Goal: Transaction & Acquisition: Book appointment/travel/reservation

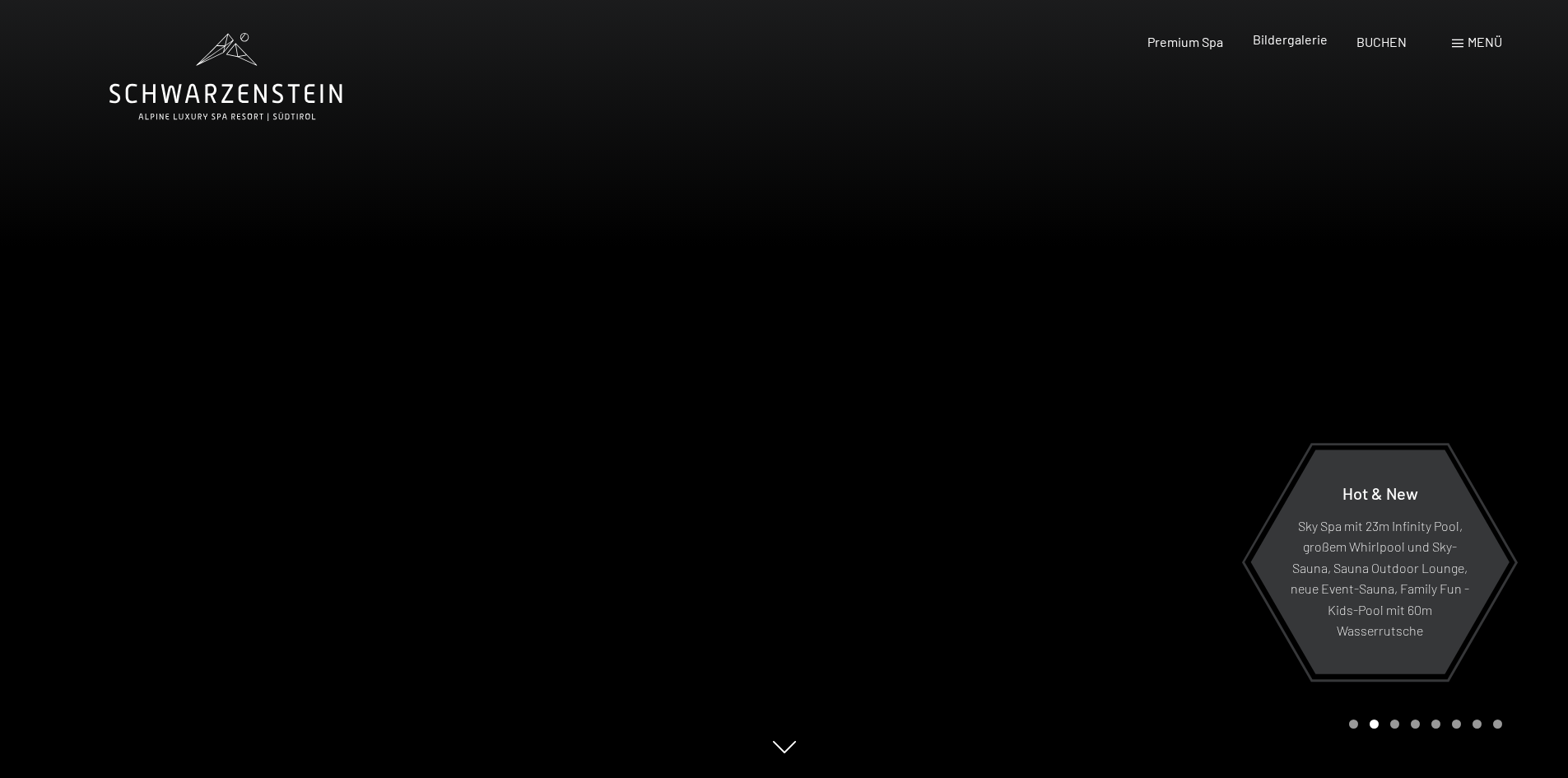
click at [1314, 39] on span "Bildergalerie" at bounding box center [1289, 39] width 75 height 16
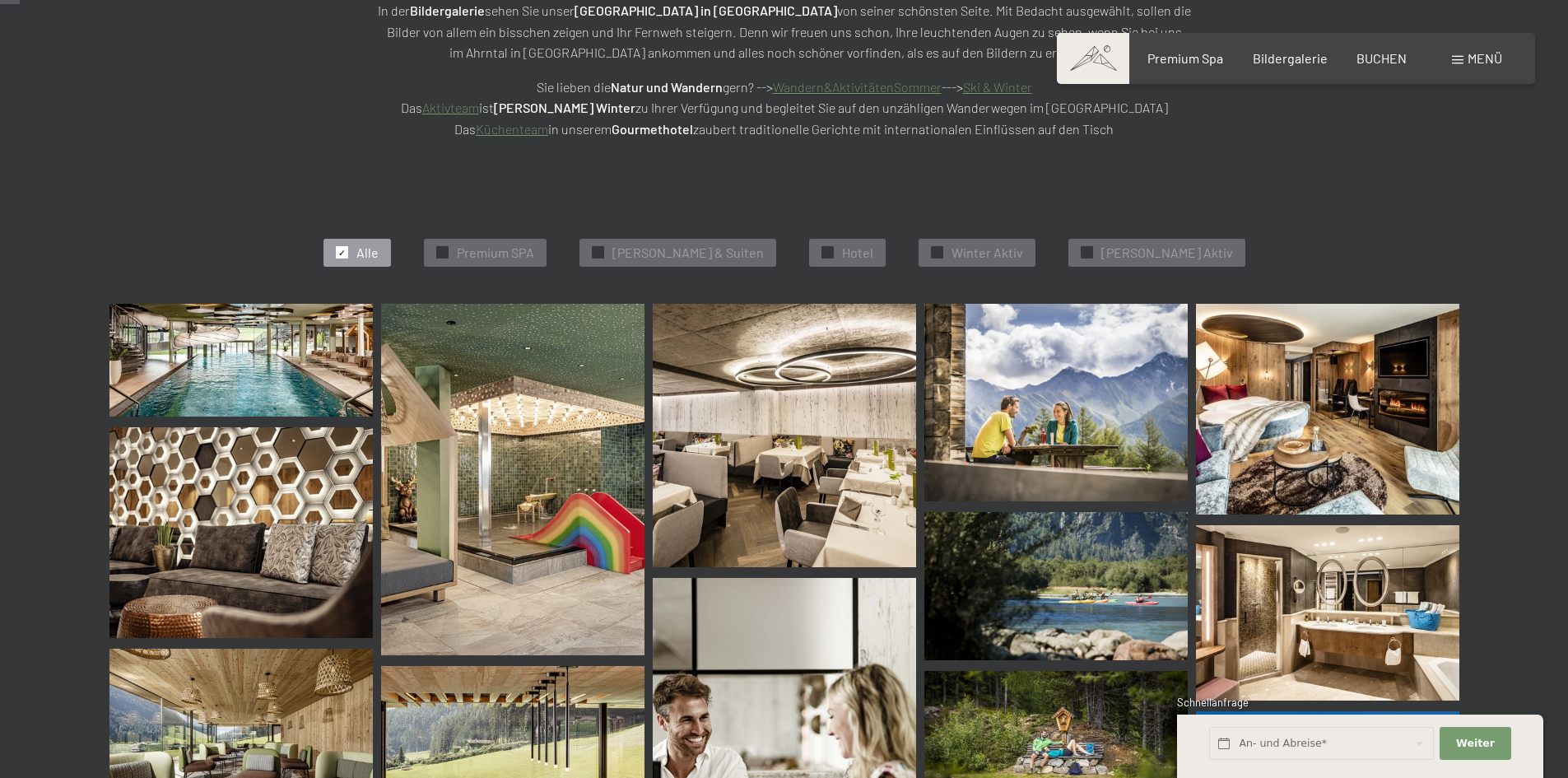
scroll to position [329, 0]
click at [230, 471] on img at bounding box center [241, 532] width 264 height 211
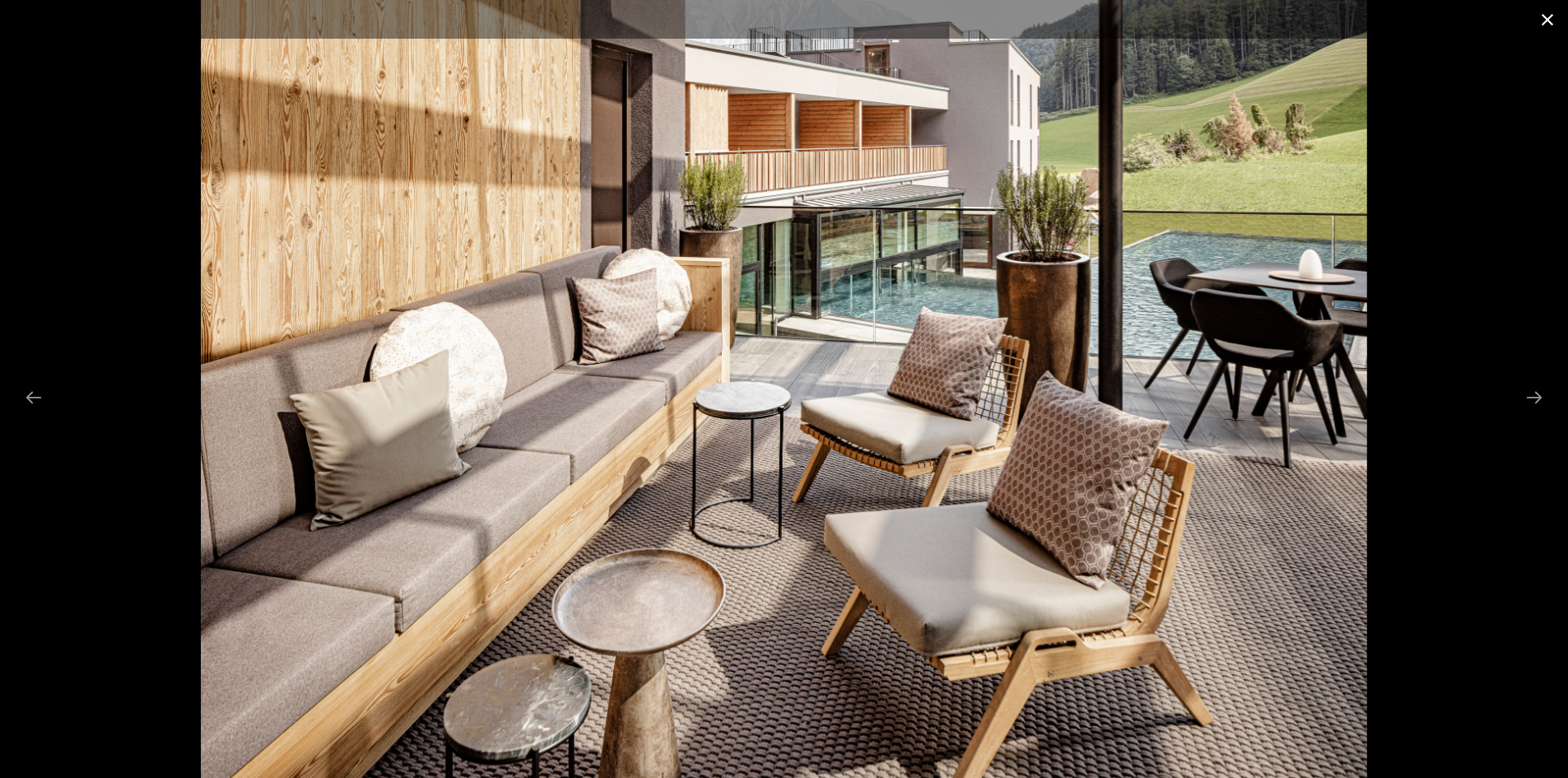
click at [1548, 22] on button "Close gallery" at bounding box center [1547, 19] width 41 height 39
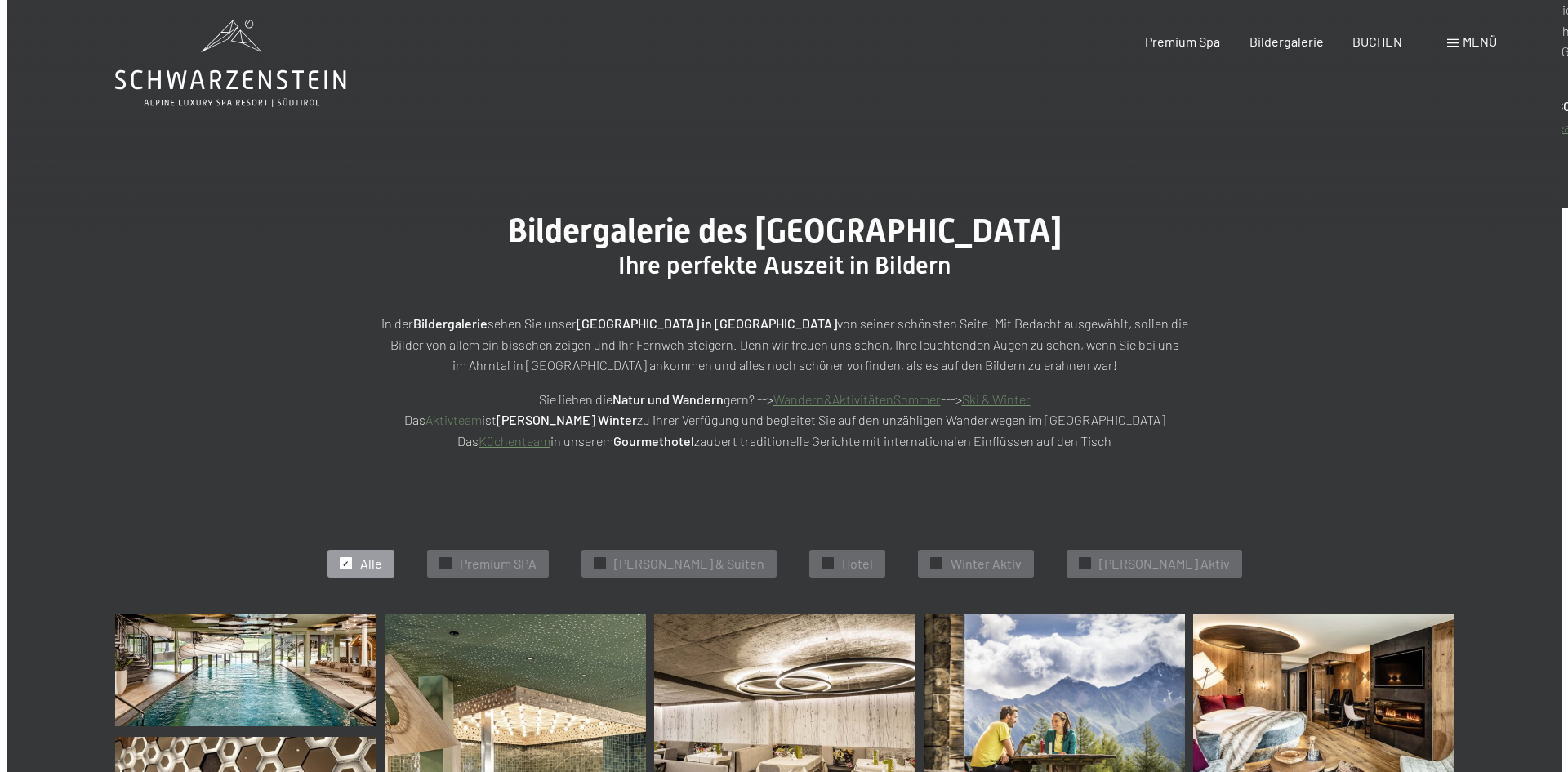
scroll to position [0, 0]
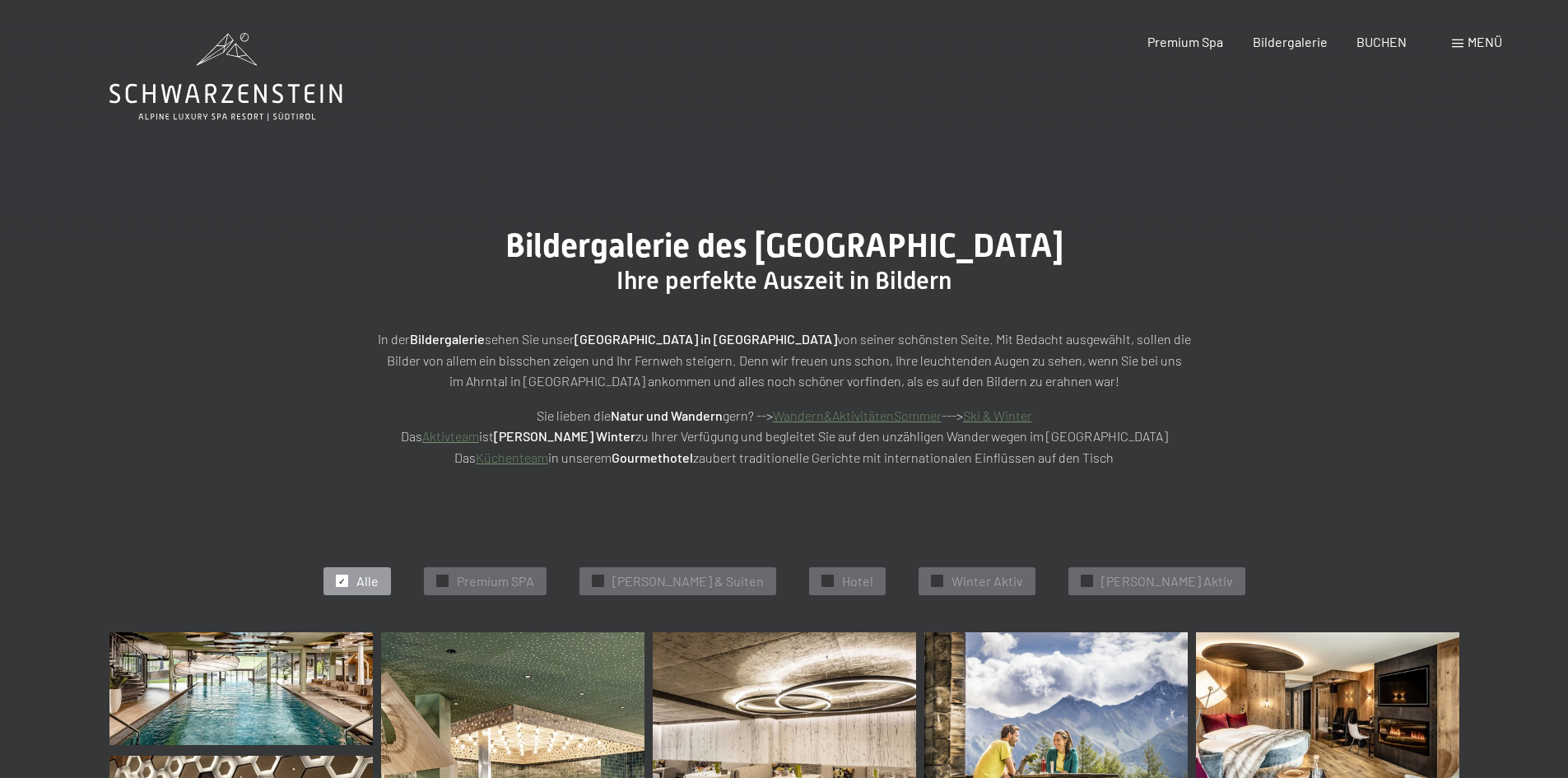
click at [1473, 49] on span "Menü" at bounding box center [1484, 41] width 34 height 16
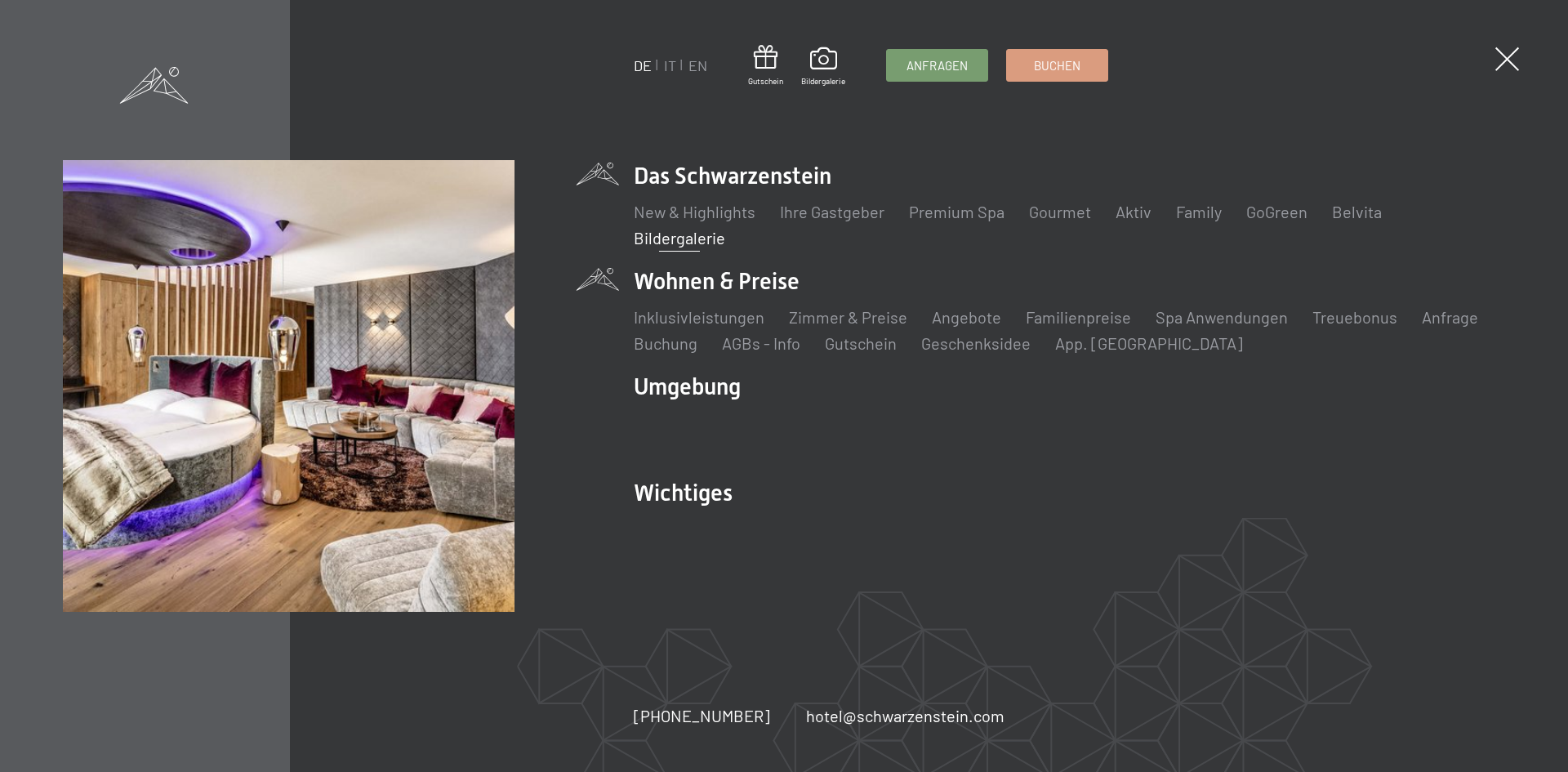
click at [686, 284] on li "Wohnen & Preise Inklusivleistungen [PERSON_NAME] & Preise Liste Angebote Liste …" at bounding box center [1069, 310] width 871 height 89
click at [1057, 323] on link "Familienpreise" at bounding box center [1078, 317] width 105 height 20
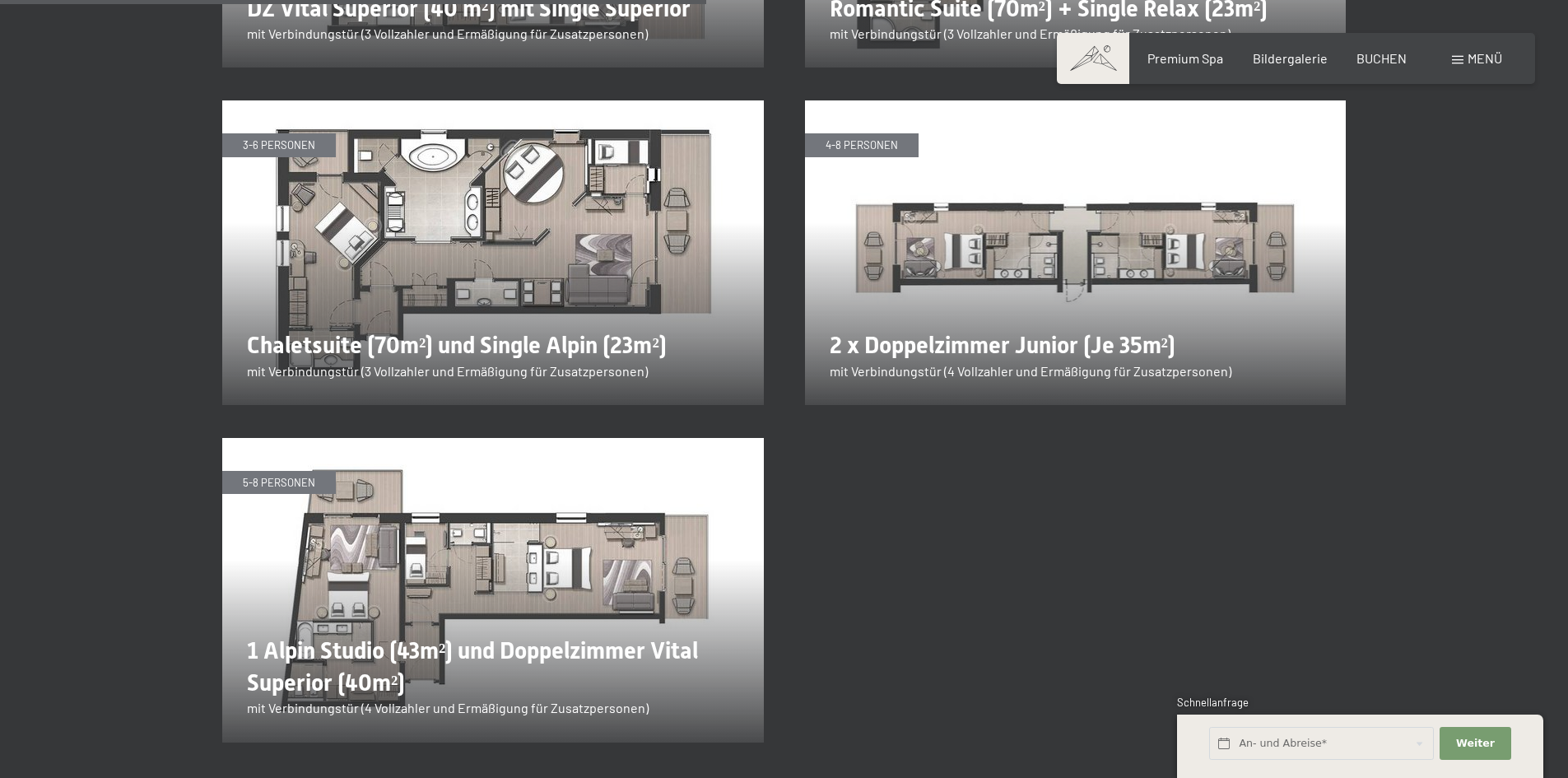
scroll to position [3212, 0]
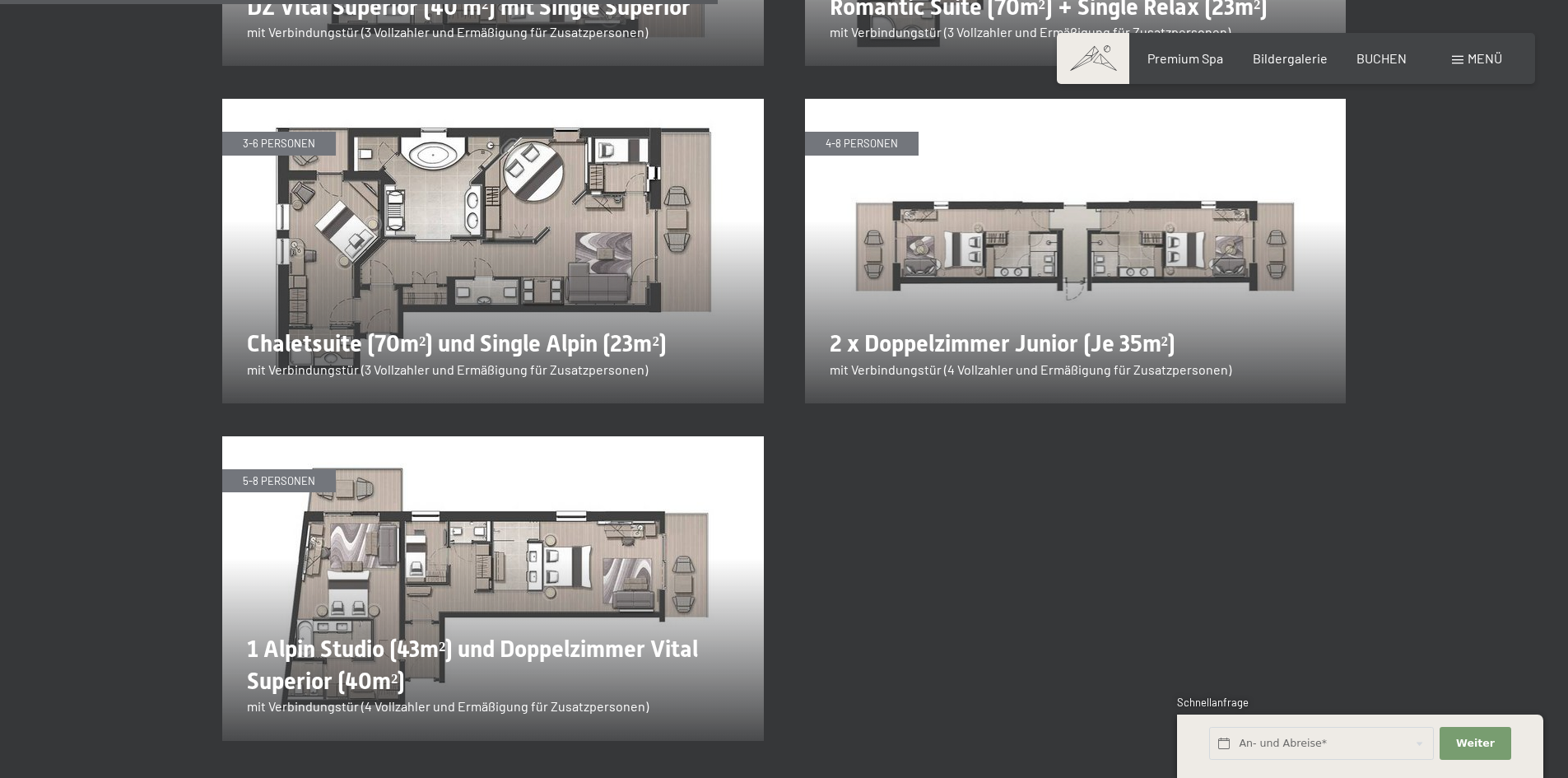
click at [638, 508] on img at bounding box center [492, 589] width 542 height 305
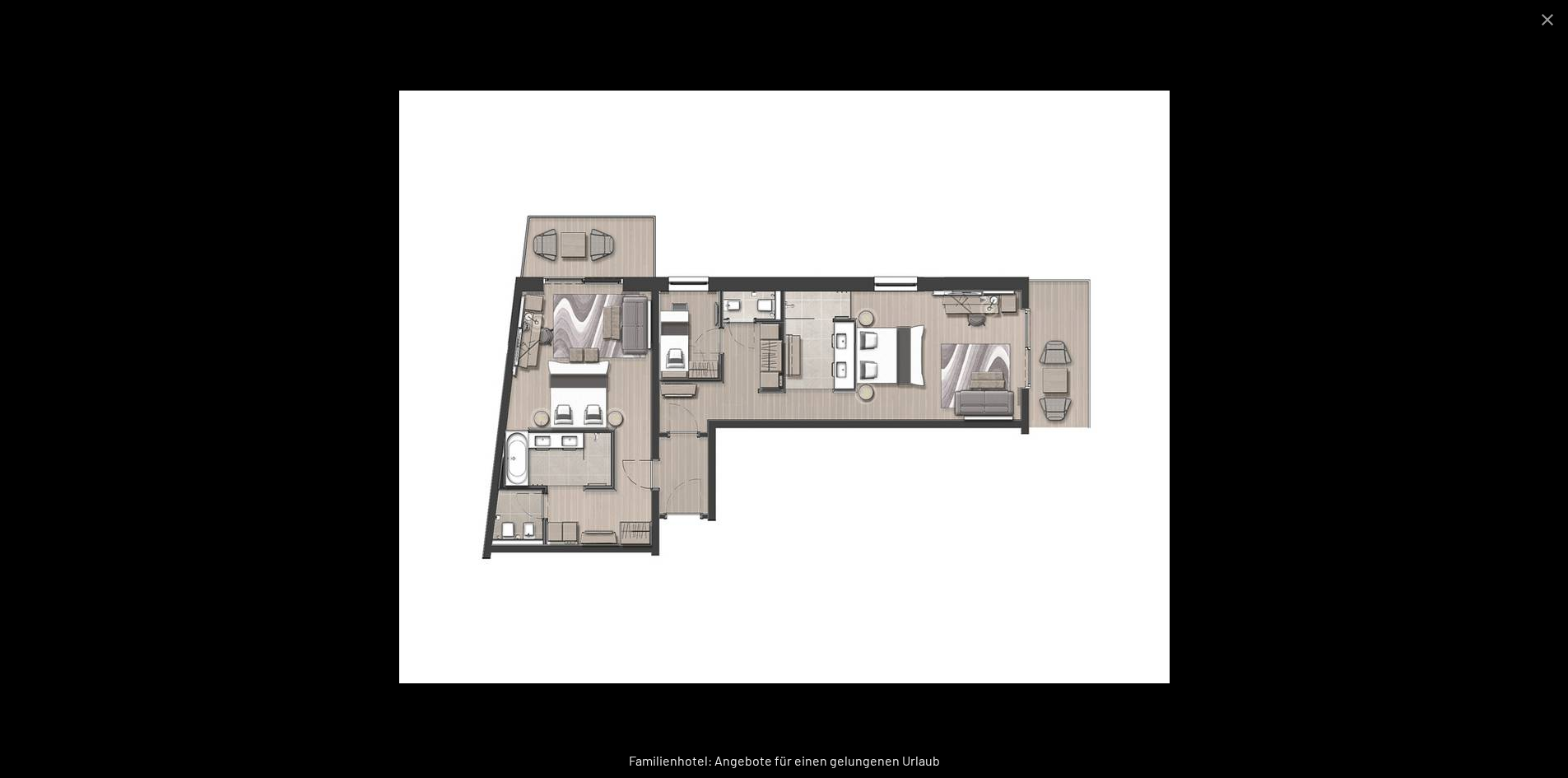
click at [1080, 394] on img at bounding box center [784, 387] width 770 height 593
click at [1552, 25] on button "Close gallery" at bounding box center [1547, 19] width 41 height 39
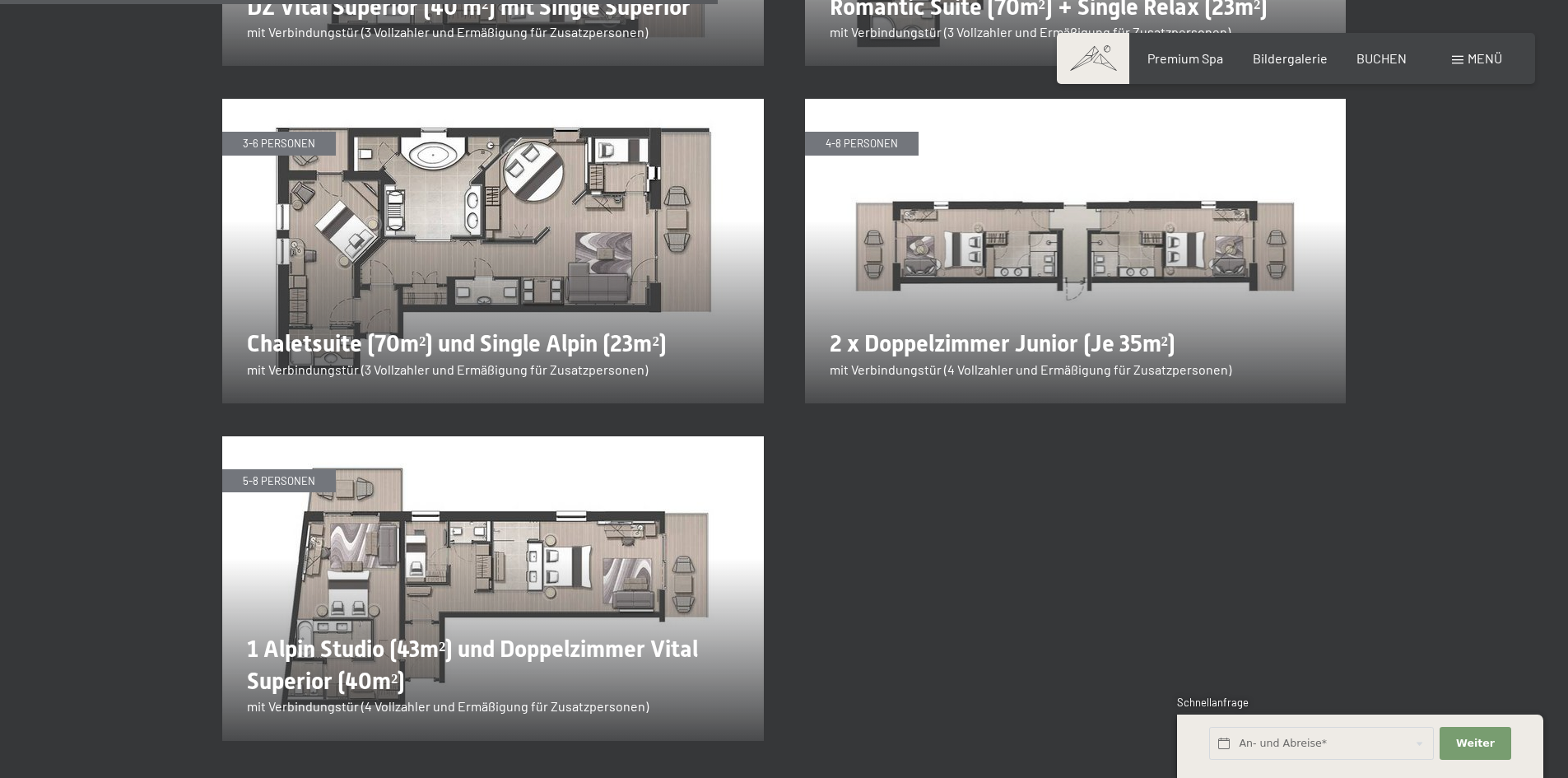
click at [630, 284] on img at bounding box center [492, 251] width 542 height 305
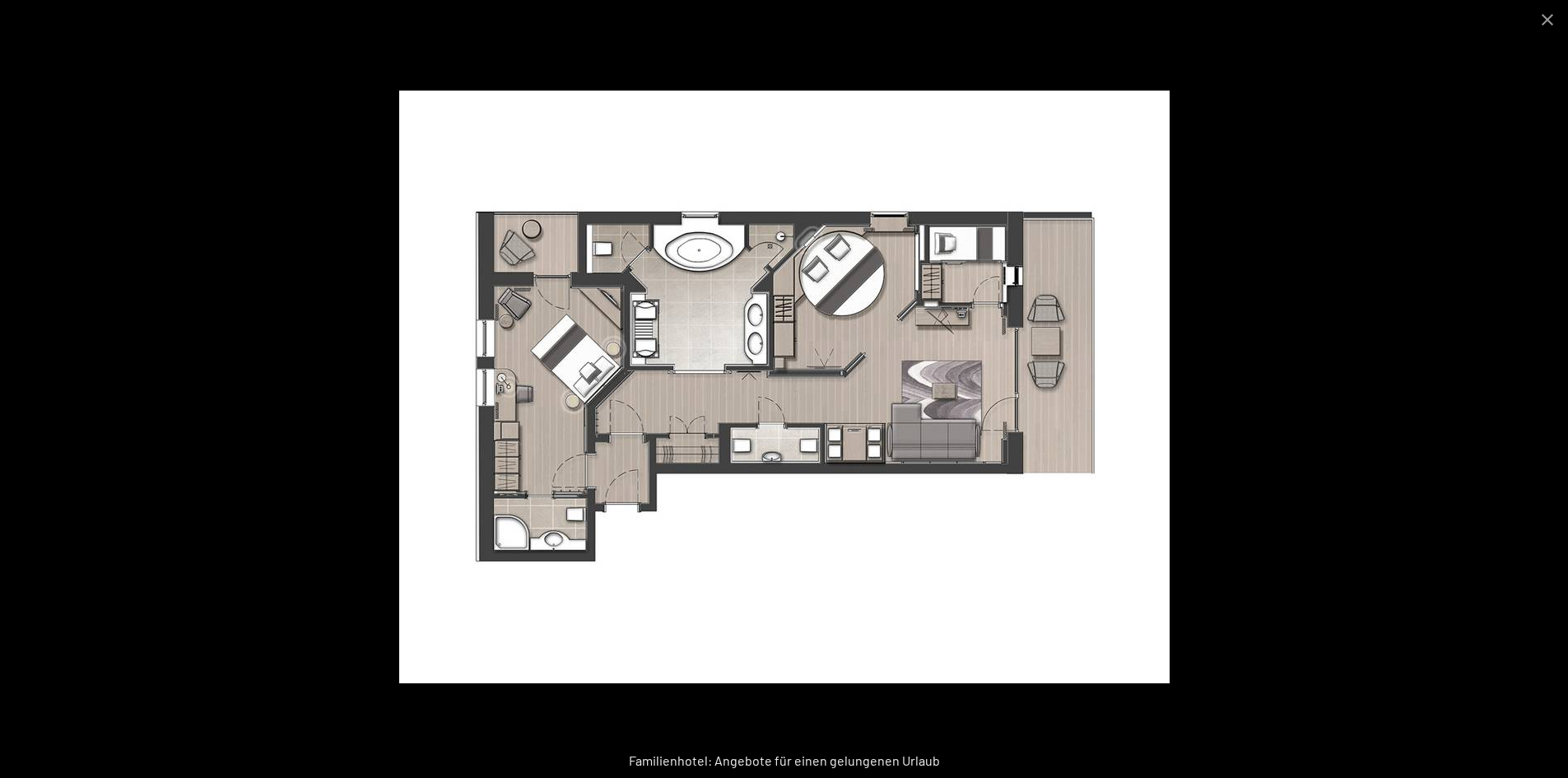
click at [1331, 412] on div at bounding box center [784, 389] width 1568 height 778
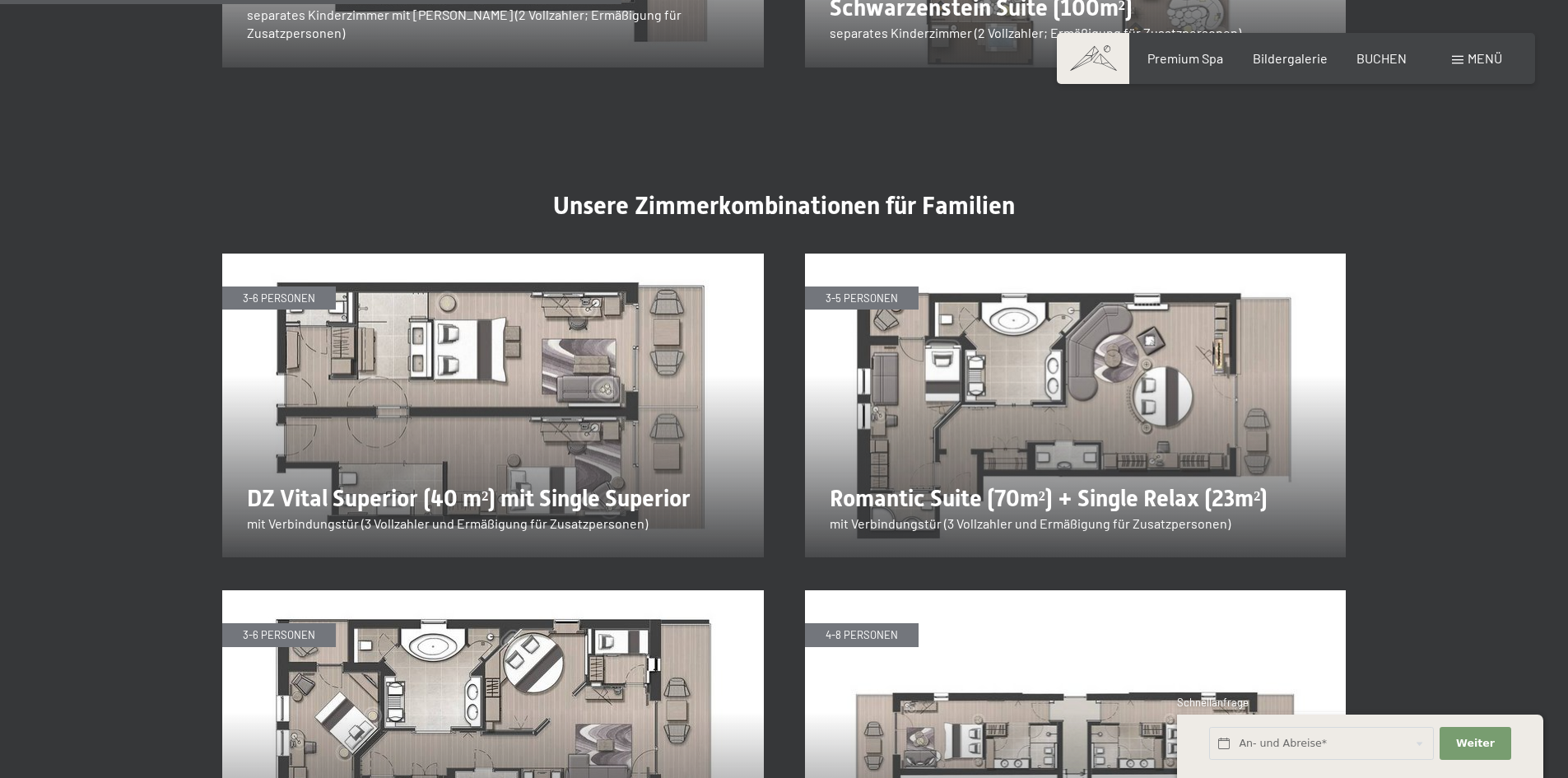
scroll to position [2718, 0]
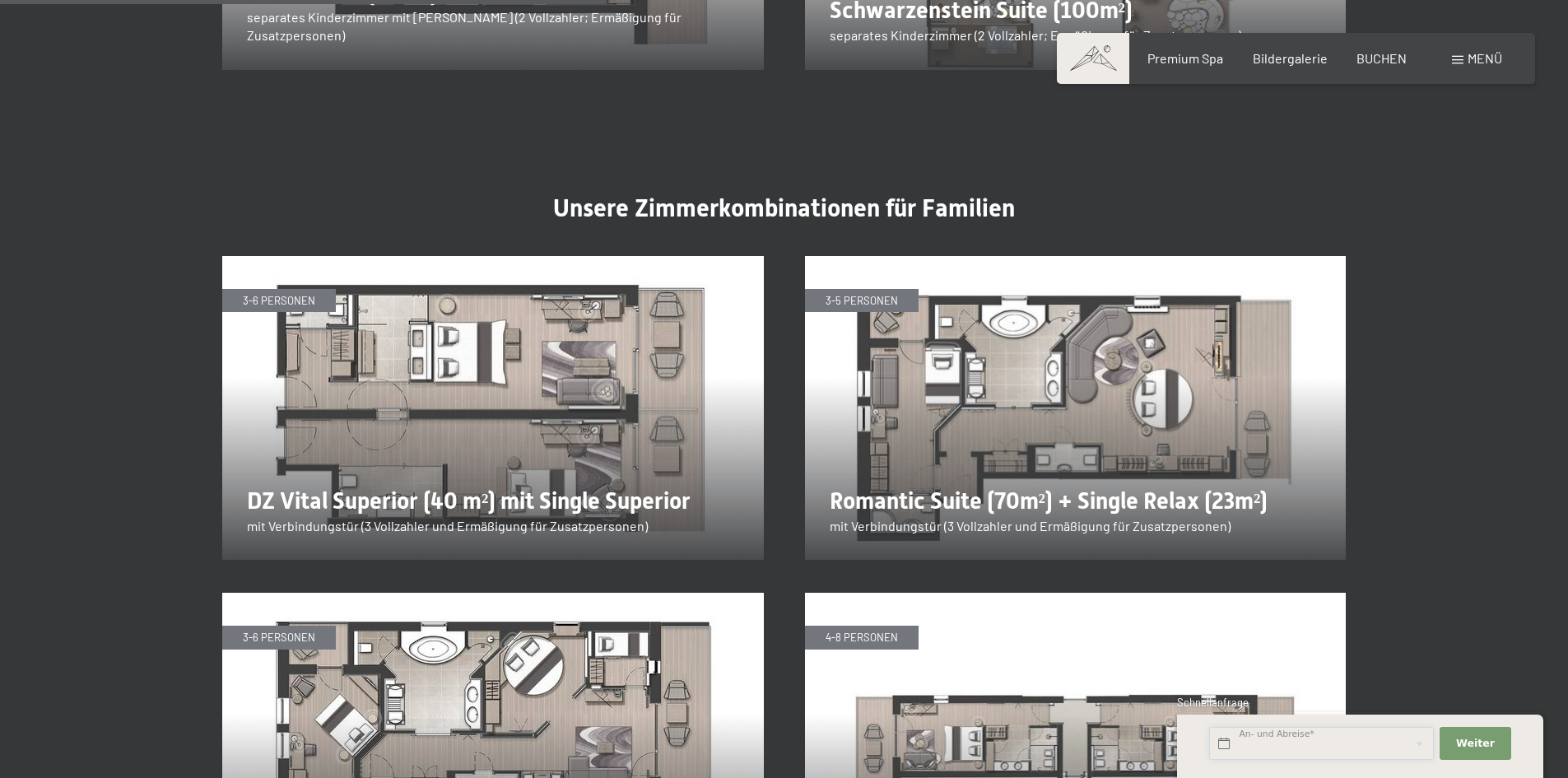
click at [1327, 751] on input "text" at bounding box center [1321, 744] width 224 height 33
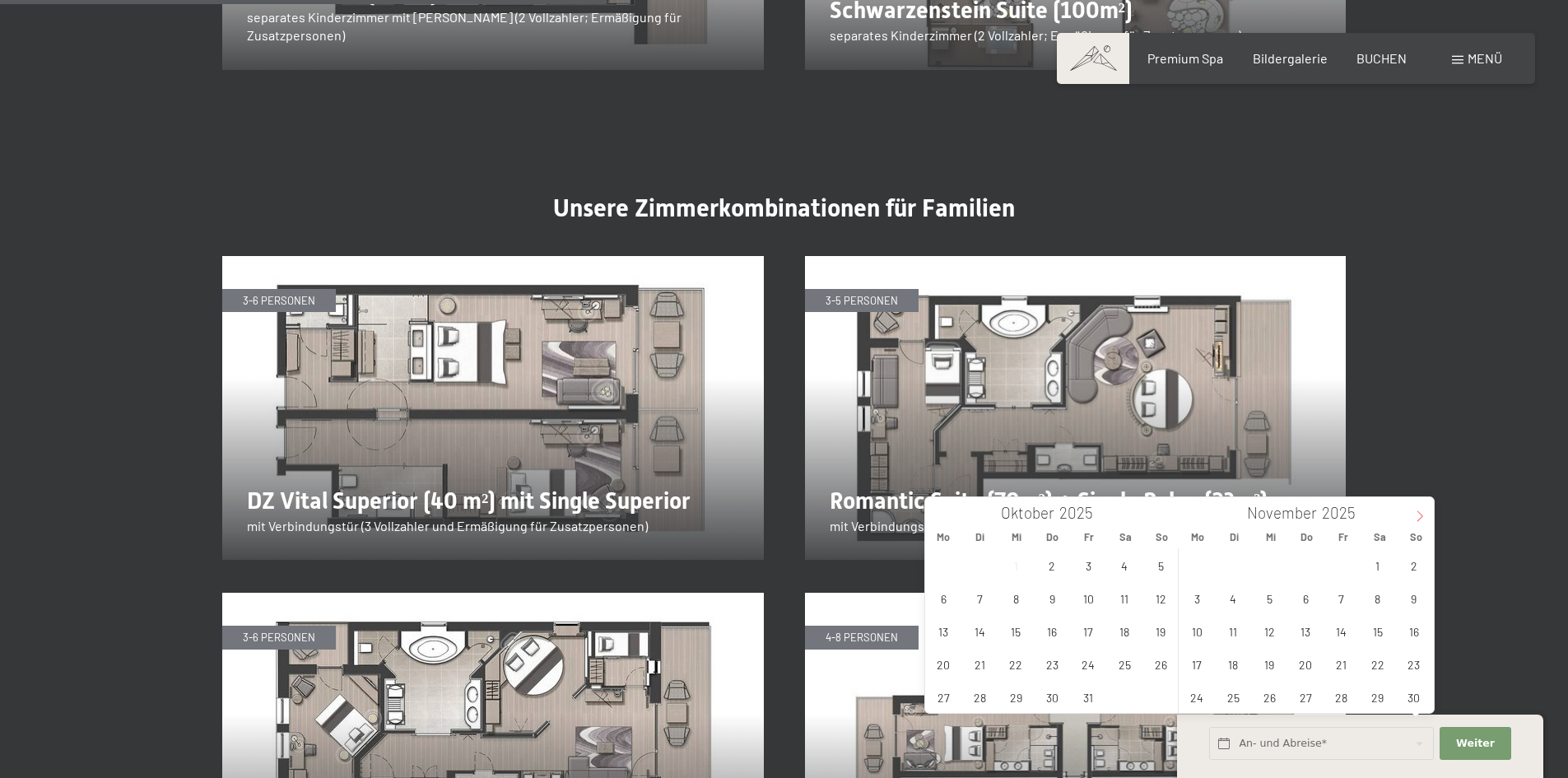
click at [1423, 519] on icon at bounding box center [1420, 517] width 12 height 12
click at [1355, 638] on span "19" at bounding box center [1341, 631] width 32 height 32
click at [1403, 631] on span "21" at bounding box center [1414, 631] width 32 height 32
type input "Fr. 19.12.2025 - So. 21.12.2025"
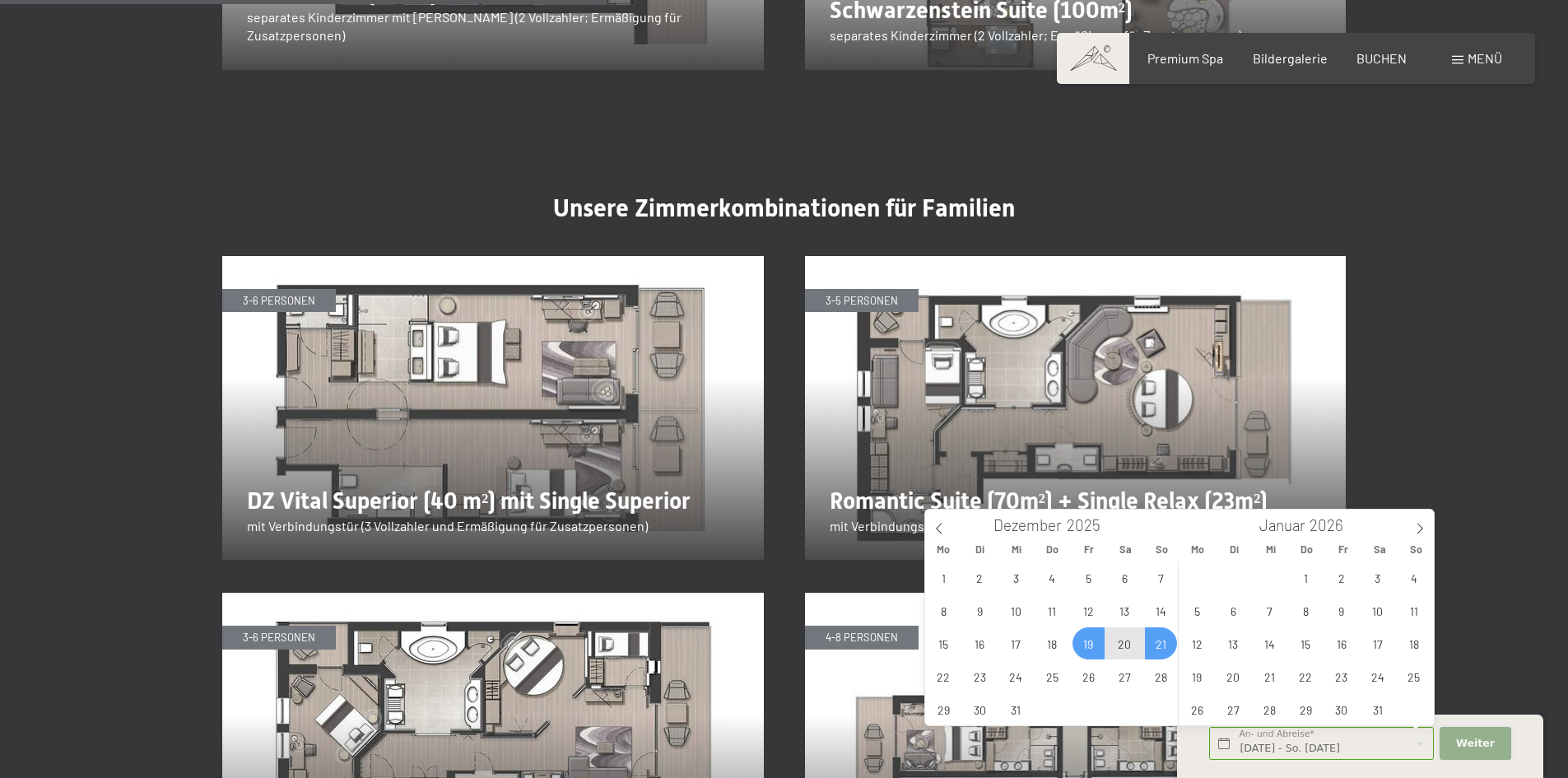
click at [1492, 745] on span "Weiter" at bounding box center [1475, 744] width 39 height 15
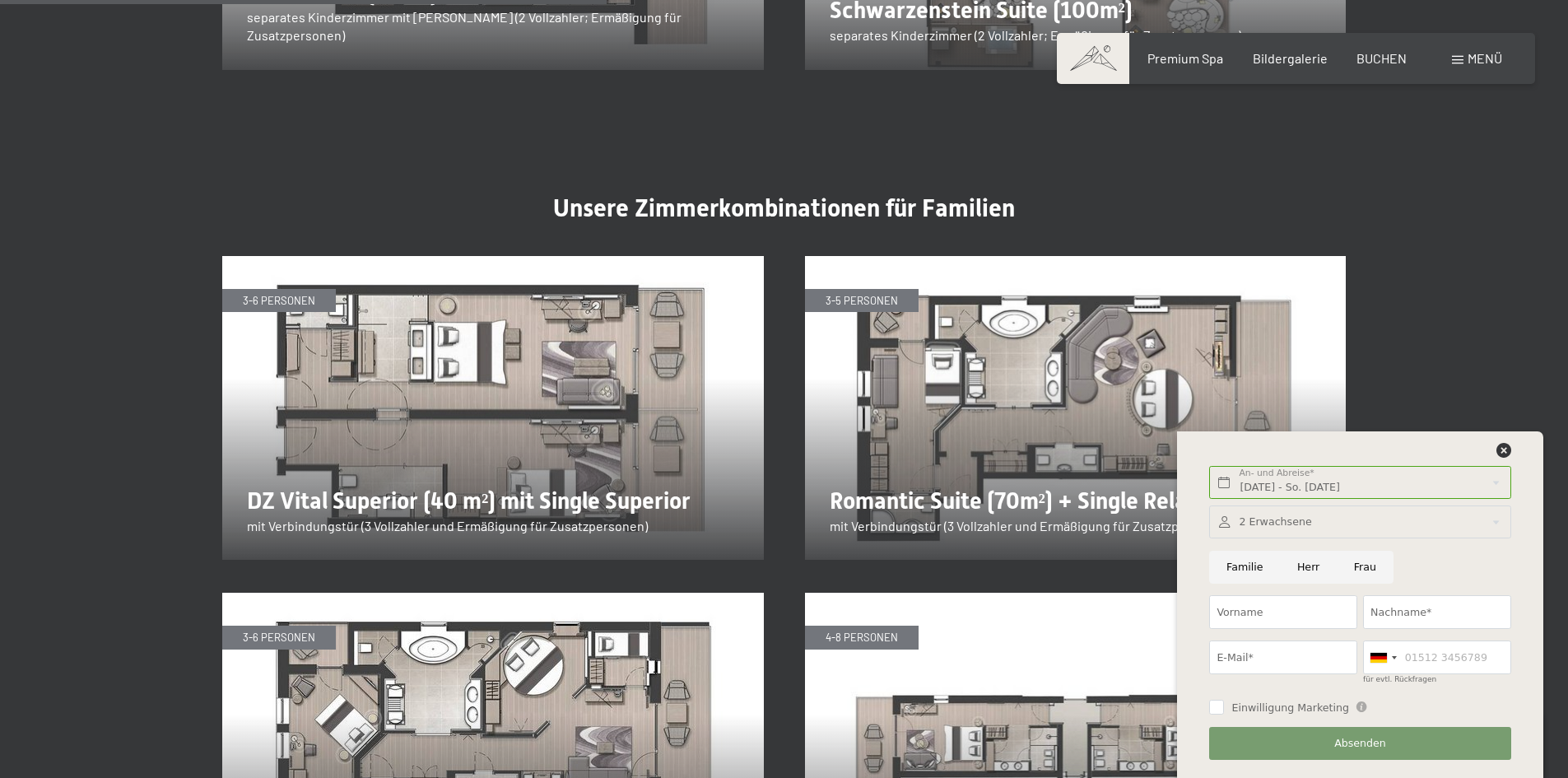
click at [1257, 523] on div at bounding box center [1360, 523] width 301 height 33
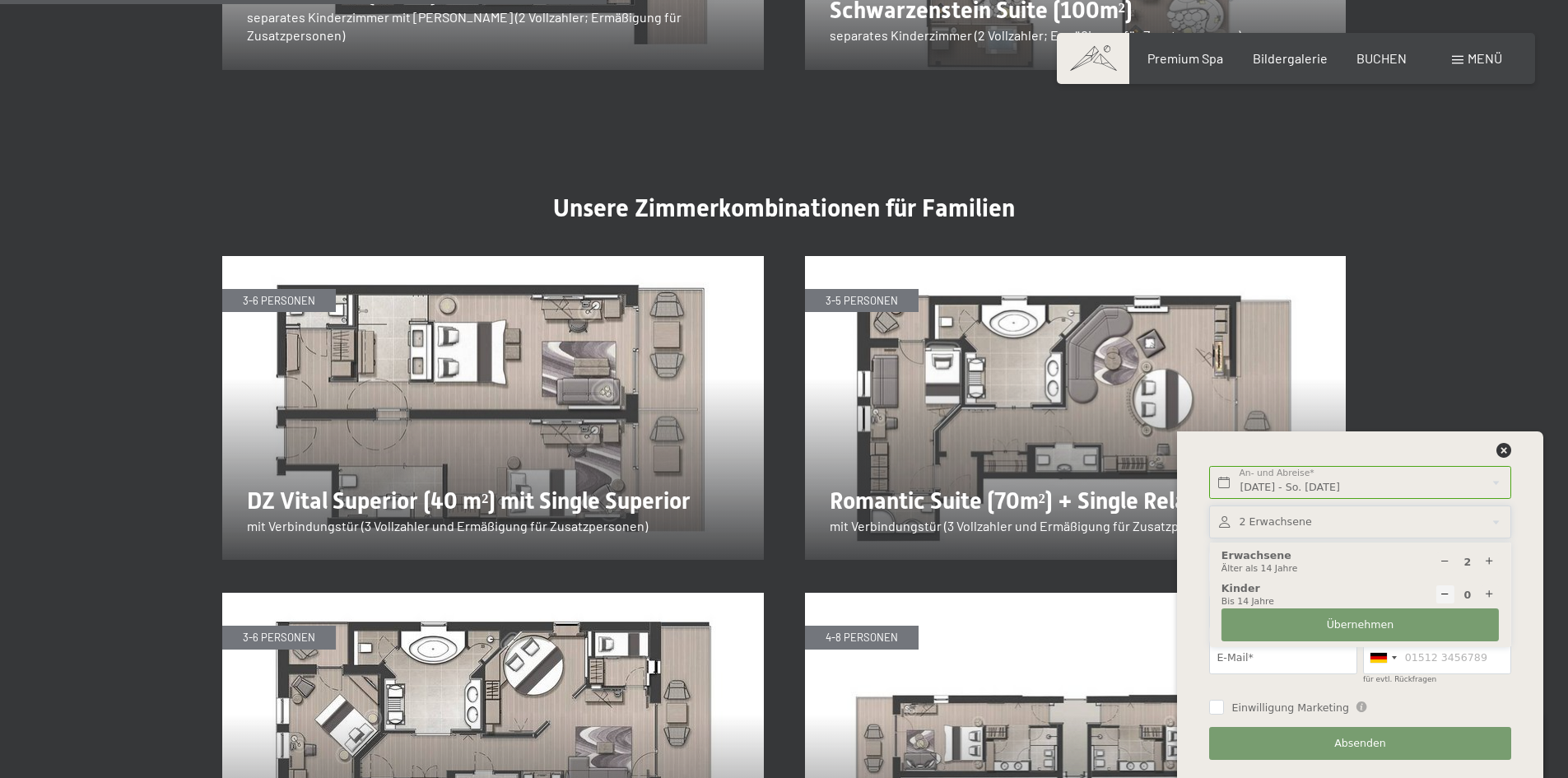
click at [1487, 564] on icon at bounding box center [1489, 562] width 11 height 11
type input "5"
click at [1493, 597] on icon at bounding box center [1489, 595] width 11 height 11
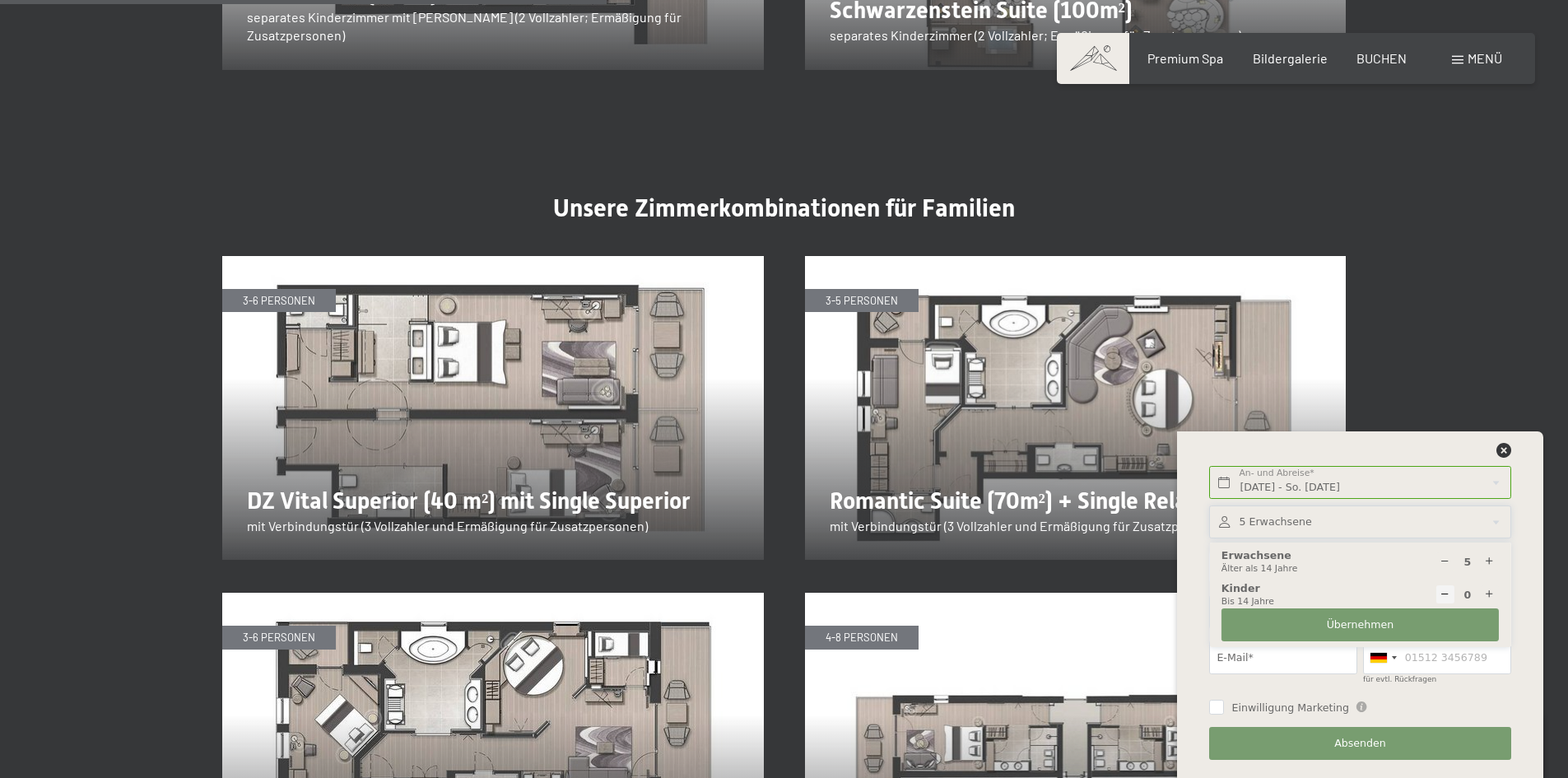
type input "1"
select select
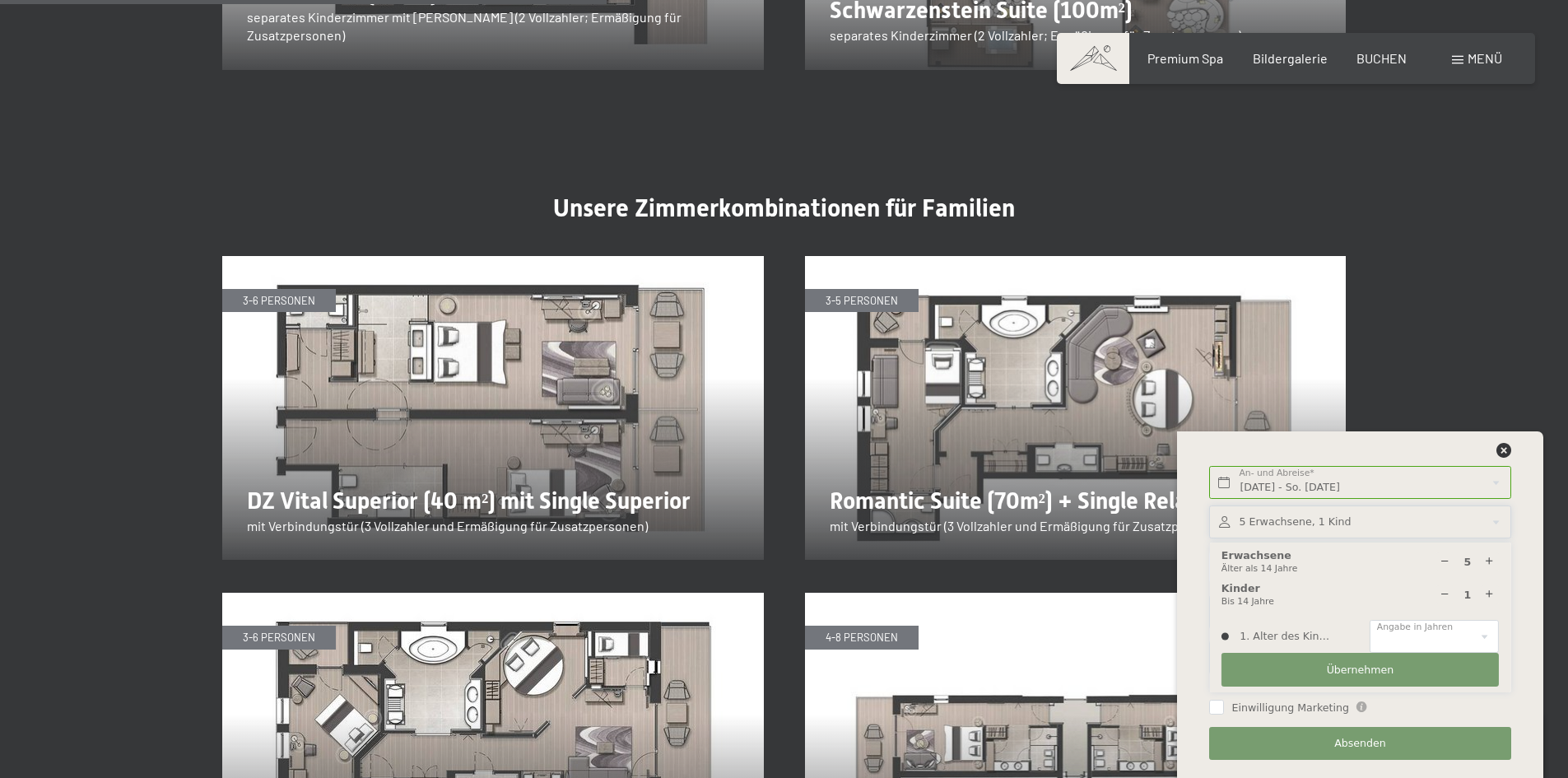
click at [1493, 597] on icon at bounding box center [1489, 595] width 11 height 11
type input "2"
select select
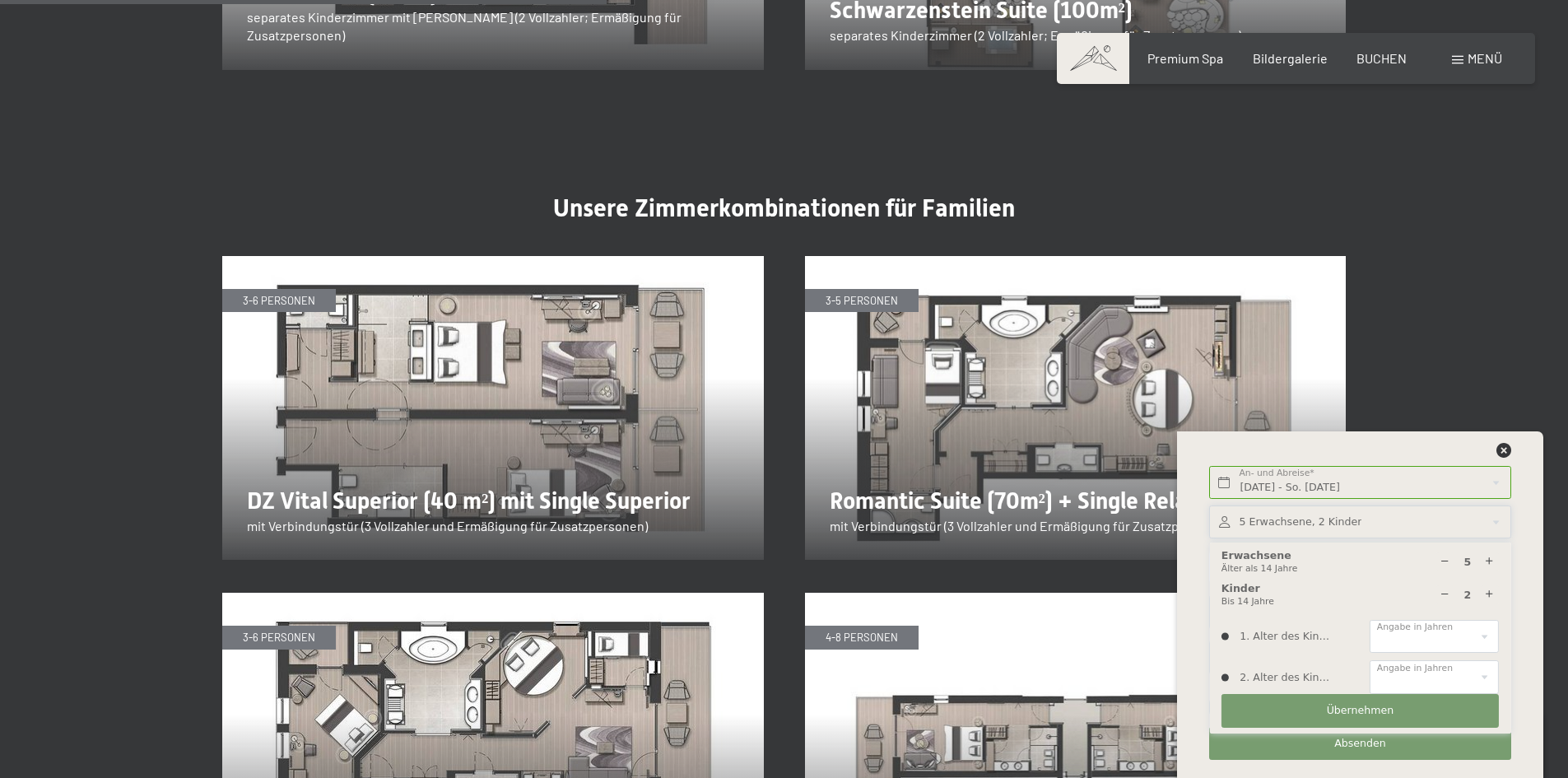
click at [1493, 597] on icon at bounding box center [1489, 595] width 11 height 11
type input "3"
select select
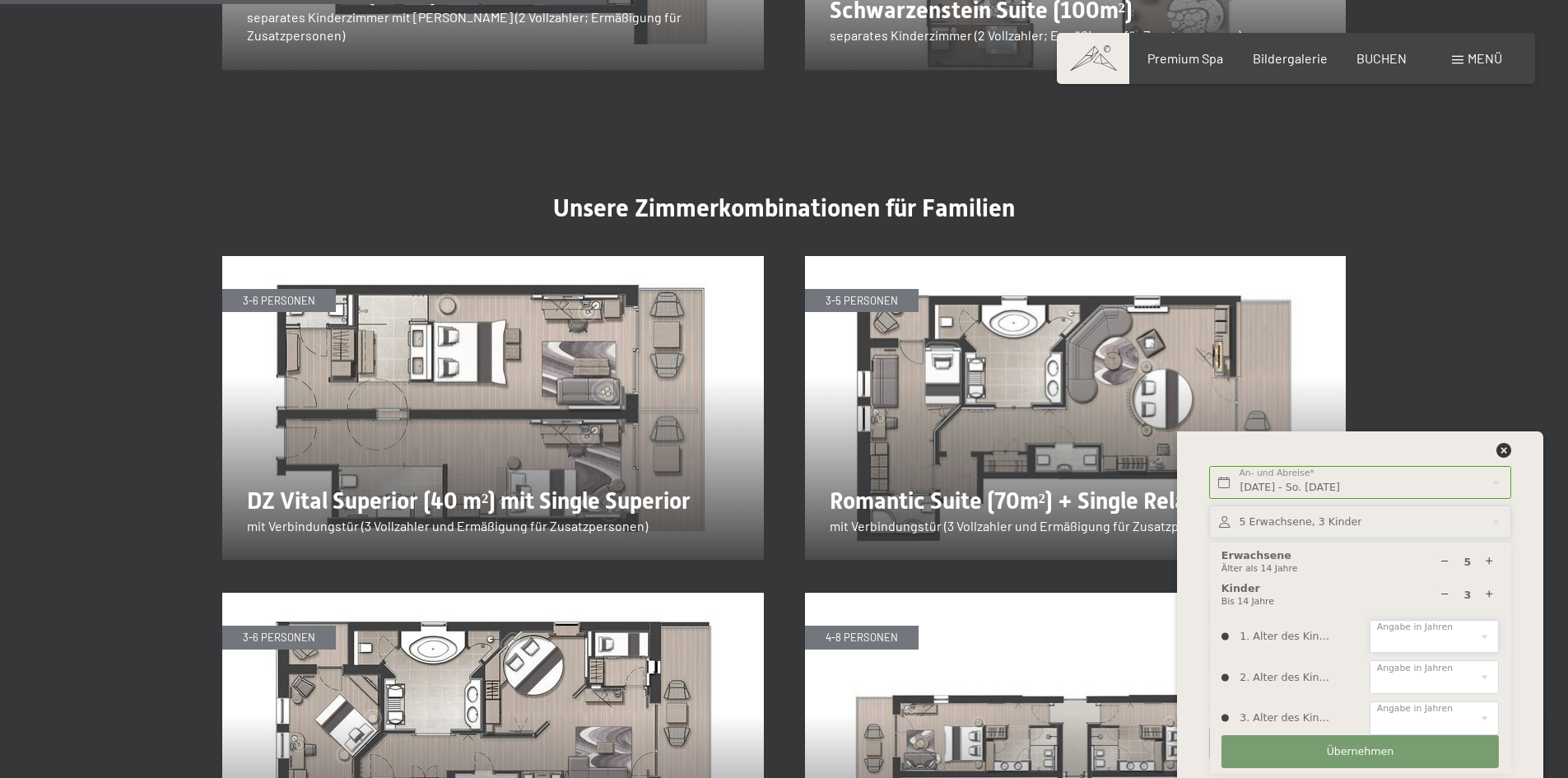
click at [1473, 621] on select "0 1 2 3 4 5 6 7 8 9 10 11 12 13 14" at bounding box center [1434, 636] width 129 height 33
select select "0"
click at [1370, 620] on select "0 1 2 3 4 5 6 7 8 9 10 11 12 13 14" at bounding box center [1434, 636] width 129 height 33
click at [1417, 664] on select "0 1 2 3 4 5 6 7 8 9 10 11 12 13 14" at bounding box center [1434, 678] width 129 height 33
select select "5"
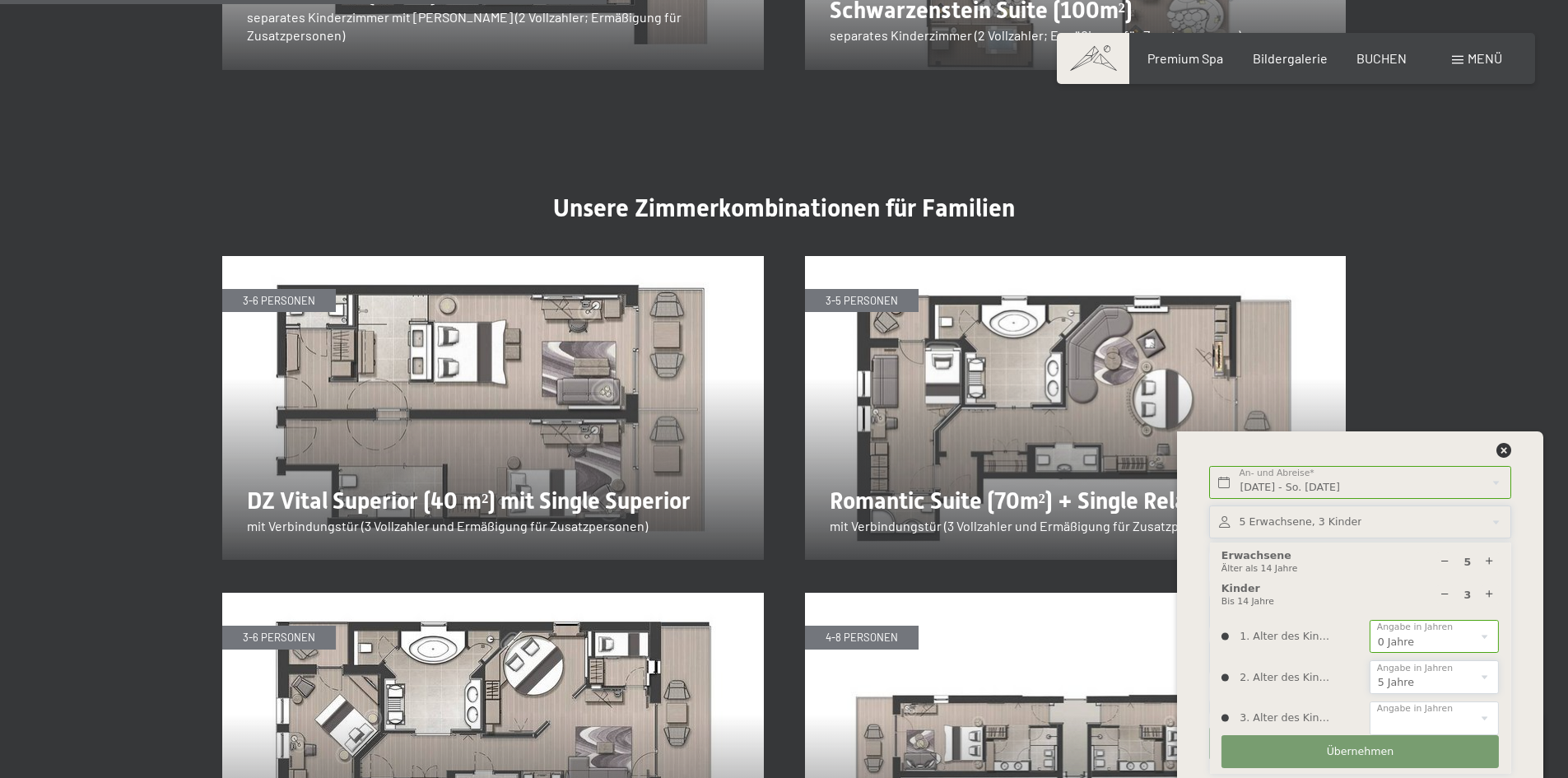
click at [1370, 661] on select "0 1 2 3 4 5 6 7 8 9 10 11 12 13 14" at bounding box center [1434, 678] width 129 height 33
click at [1411, 709] on select "0 1 2 3 4 5 6 7 8 9 10 11 12 13 14" at bounding box center [1434, 719] width 129 height 33
select select "11"
click at [1370, 702] on select "0 1 2 3 4 5 6 7 8 9 10 11 12 13 14" at bounding box center [1434, 719] width 129 height 33
click at [1391, 751] on button "Übernehmen" at bounding box center [1360, 752] width 277 height 33
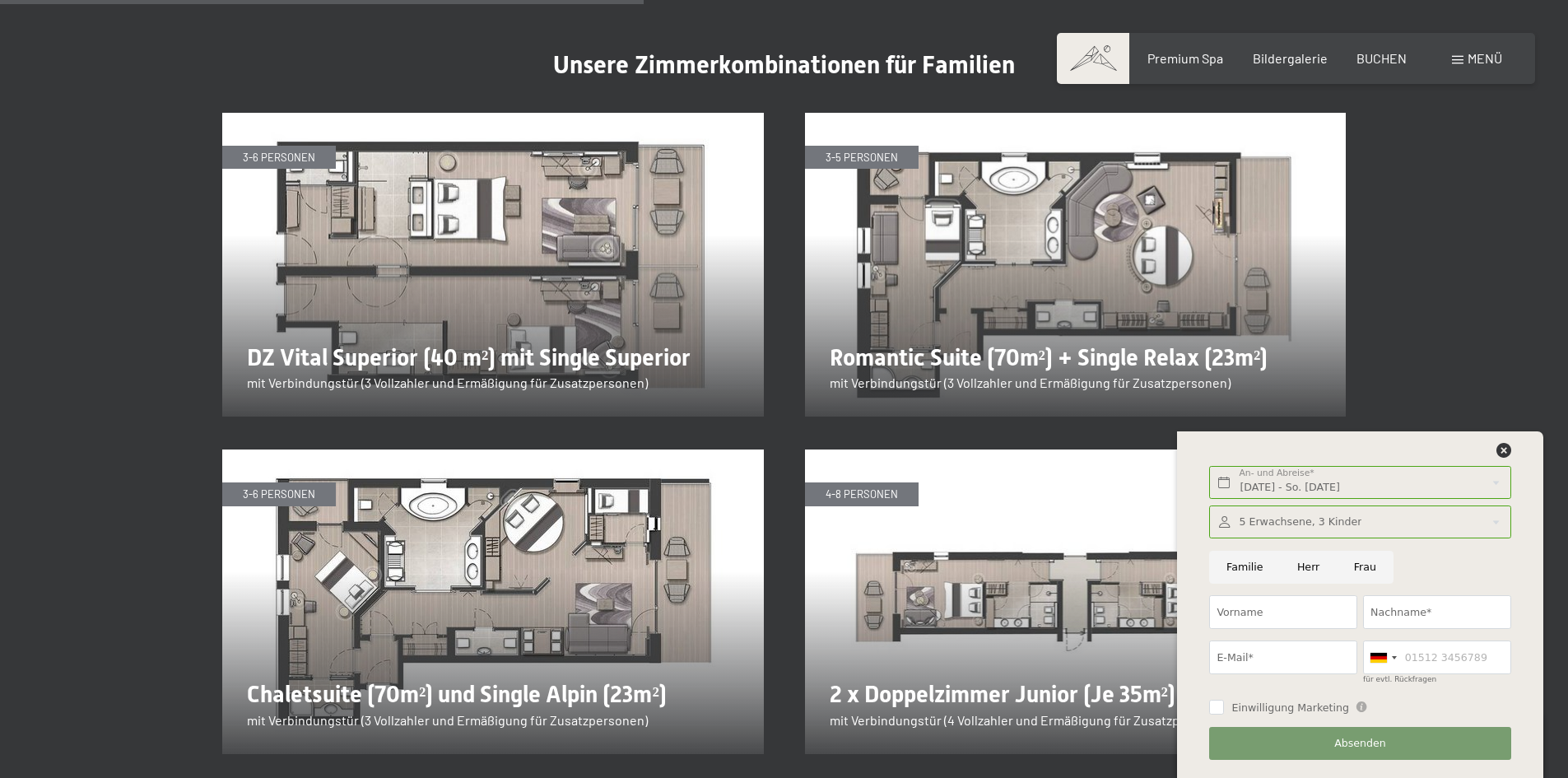
scroll to position [2882, 0]
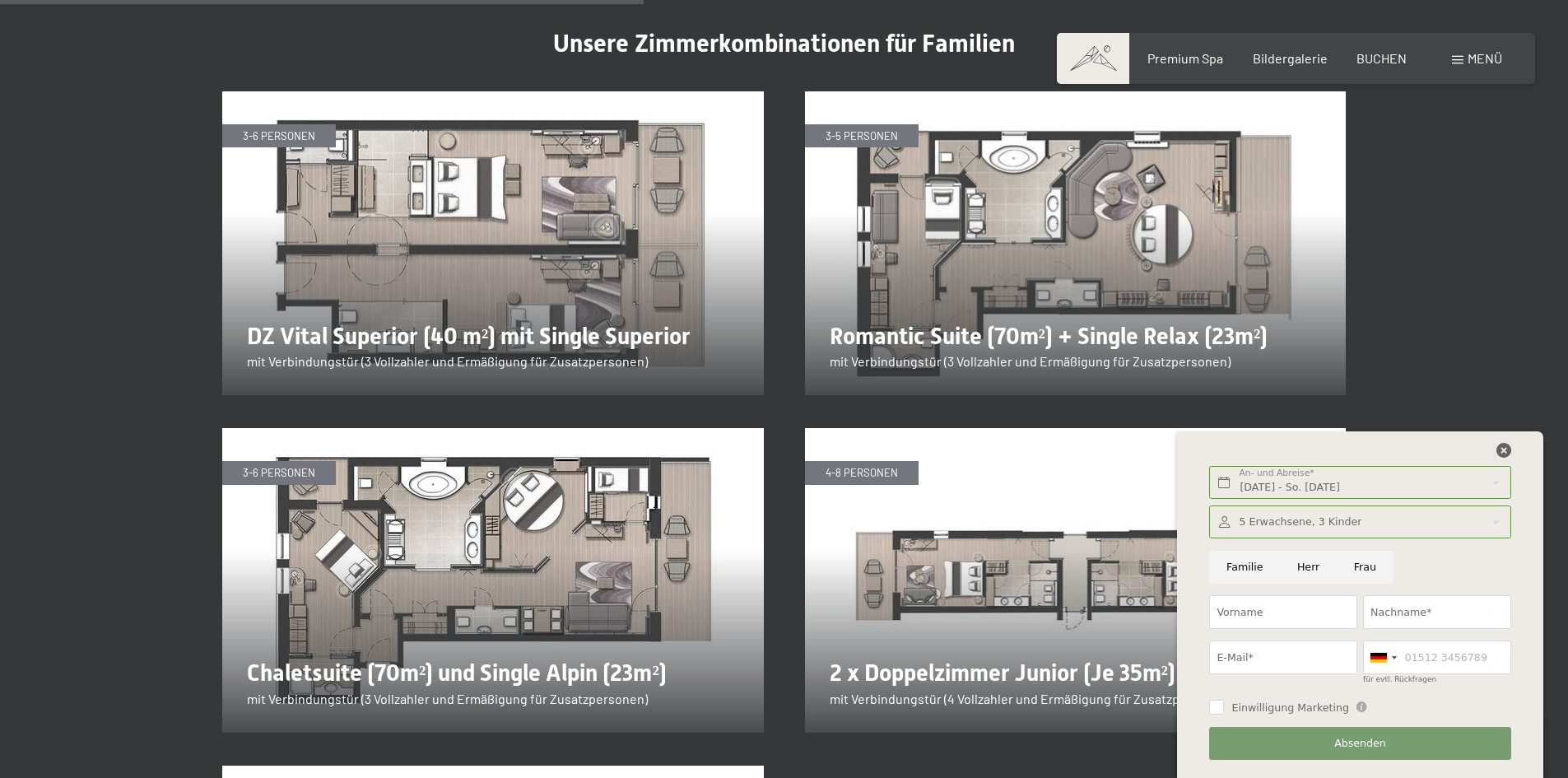
click at [1506, 452] on icon at bounding box center [1504, 451] width 15 height 15
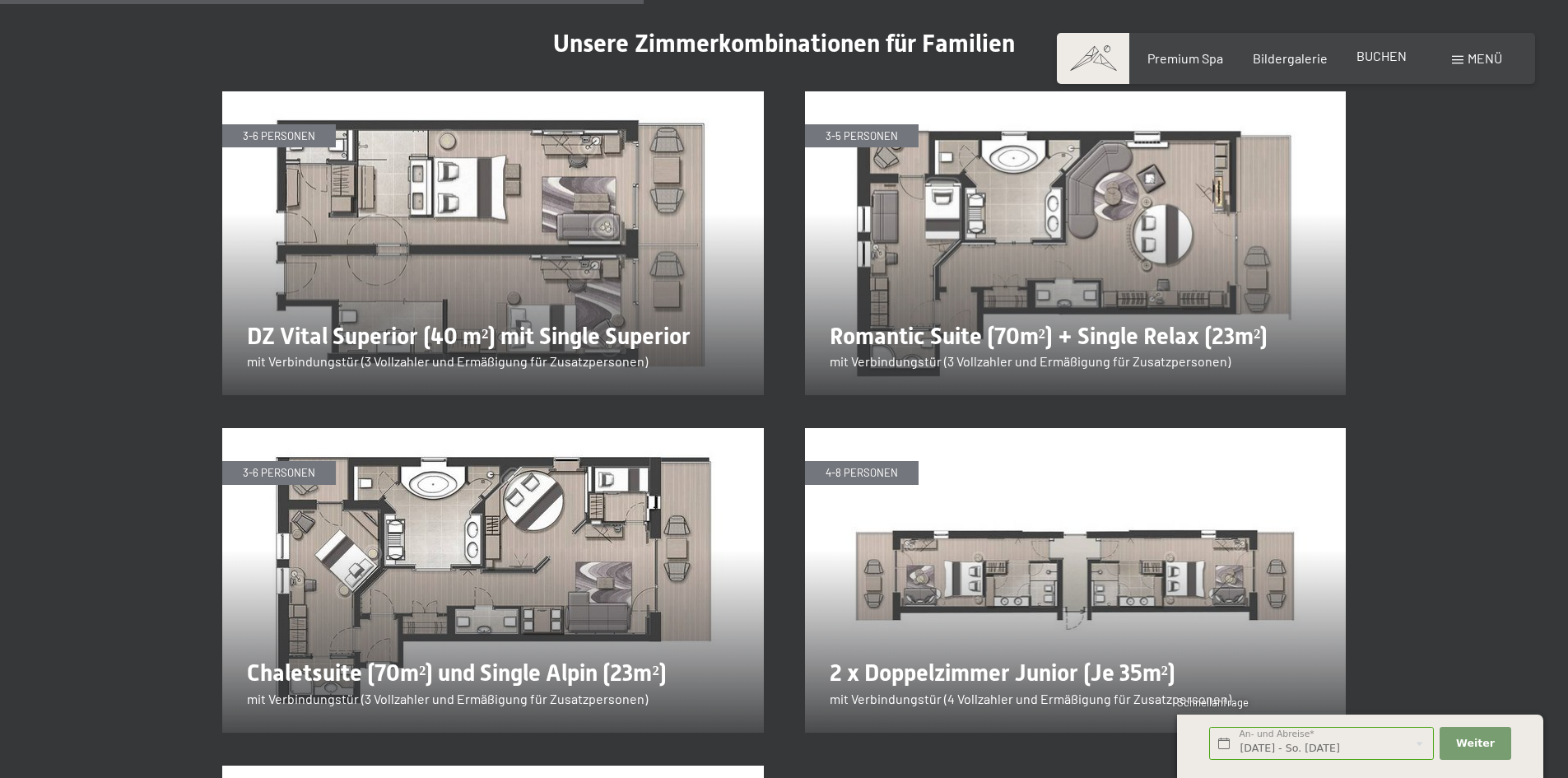
click at [1392, 63] on span "BUCHEN" at bounding box center [1381, 55] width 50 height 16
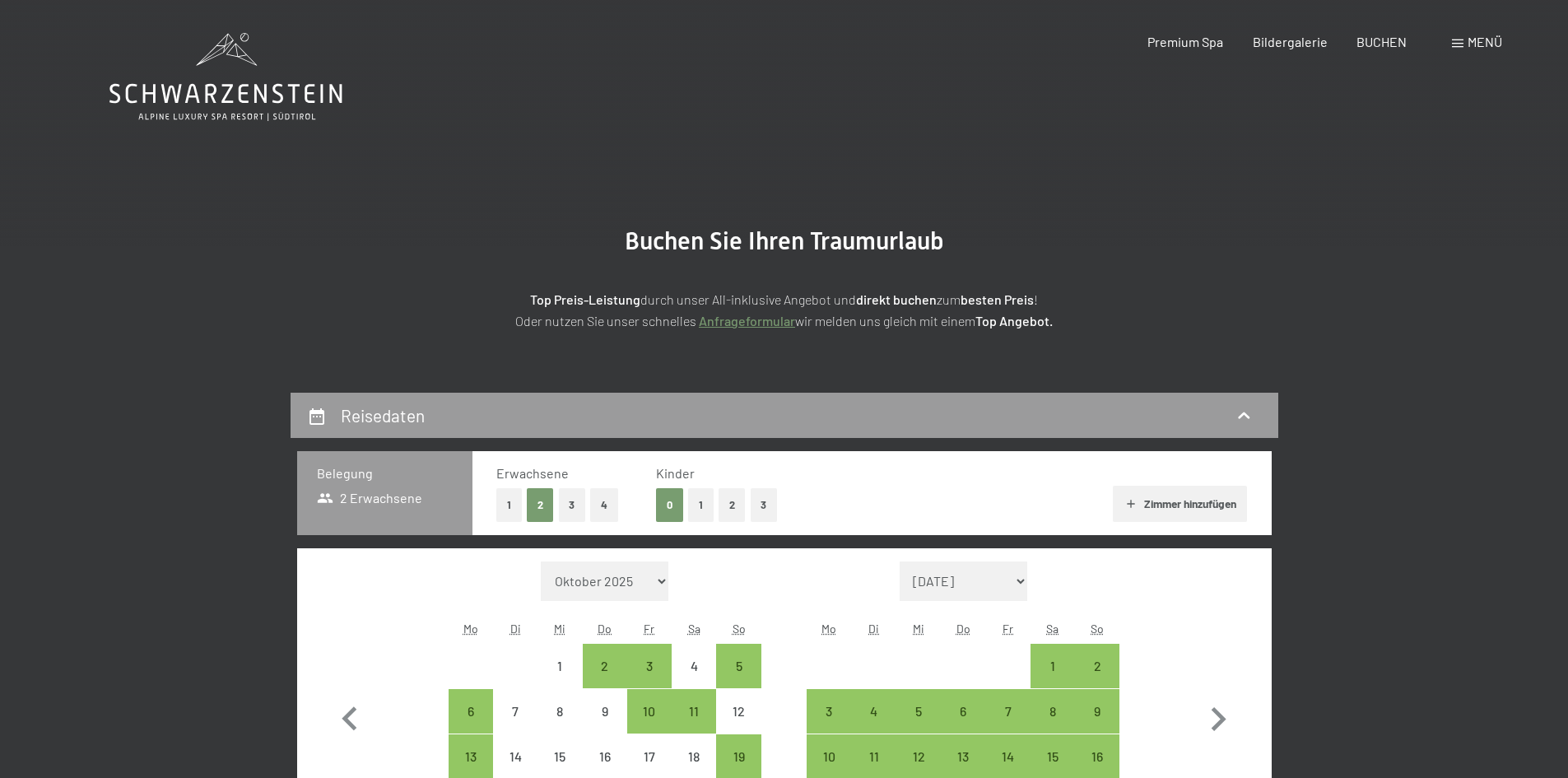
click at [579, 505] on button "3" at bounding box center [573, 505] width 27 height 33
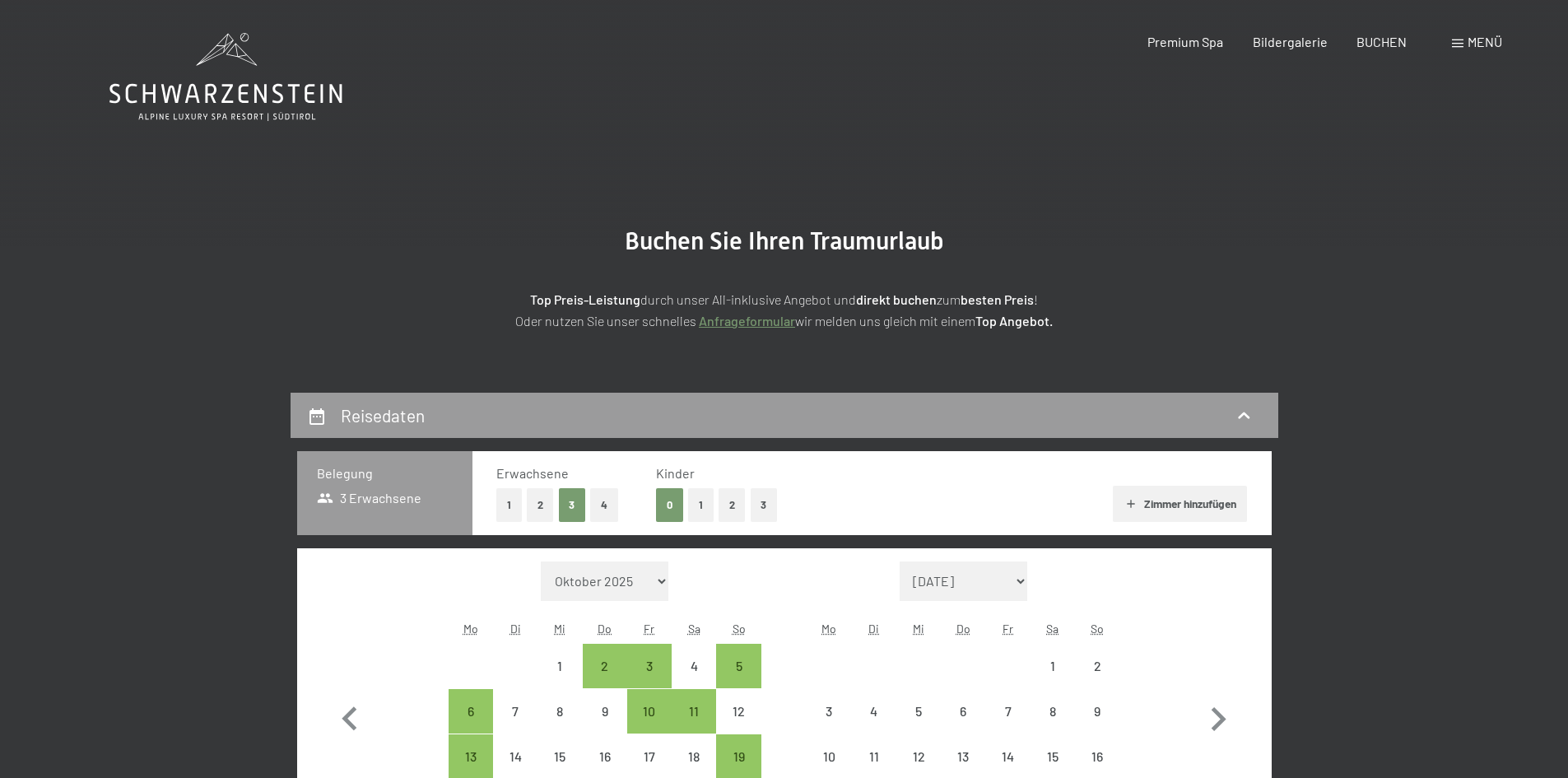
click at [734, 503] on button "2" at bounding box center [732, 505] width 27 height 33
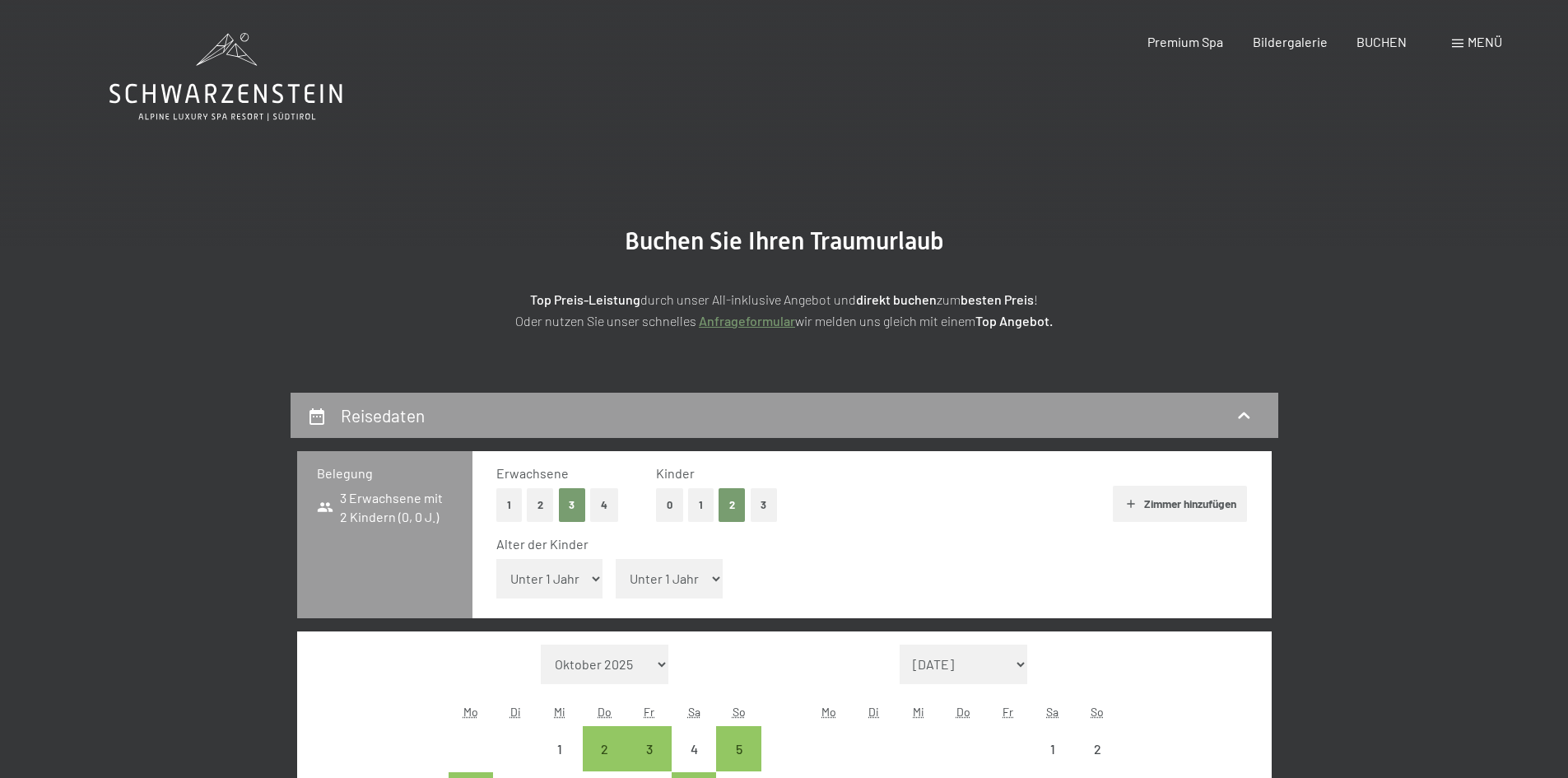
click at [532, 561] on select "Unter 1 Jahr 1 Jahr 2 Jahre 3 Jahre 4 Jahre 5 Jahre 6 Jahre 7 Jahre 8 Jahre 9 J…" at bounding box center [550, 579] width 107 height 39
click at [496, 559] on select "Unter 1 Jahr 1 Jahr 2 Jahre 3 Jahre 4 Jahre 5 Jahre 6 Jahre 7 Jahre 8 Jahre 9 J…" at bounding box center [550, 579] width 107 height 39
click at [640, 585] on select "Unter 1 Jahr 1 Jahr 2 Jahre 3 Jahre 4 Jahre 5 Jahre 6 Jahre 7 Jahre 8 Jahre 9 J…" at bounding box center [669, 579] width 107 height 39
click at [586, 580] on select "Unter 1 Jahr 1 Jahr 2 Jahre 3 Jahre 4 Jahre 5 Jahre 6 Jahre 7 Jahre 8 Jahre 9 J…" at bounding box center [550, 579] width 107 height 39
select select "5"
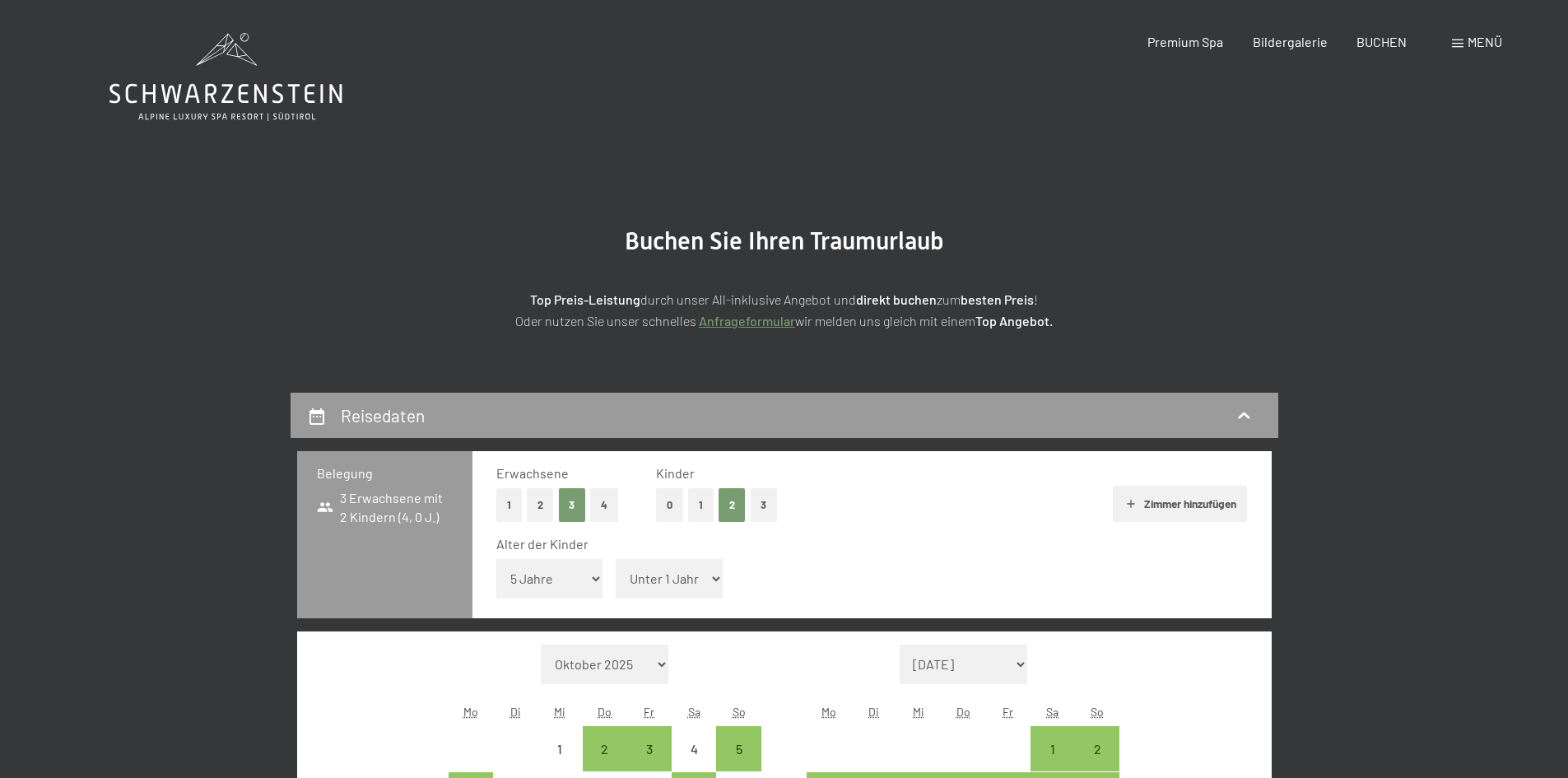
click at [496, 559] on select "Unter 1 Jahr 1 Jahr 2 Jahre 3 Jahre 4 Jahre 5 Jahre 6 Jahre 7 Jahre 8 Jahre 9 J…" at bounding box center [550, 579] width 107 height 39
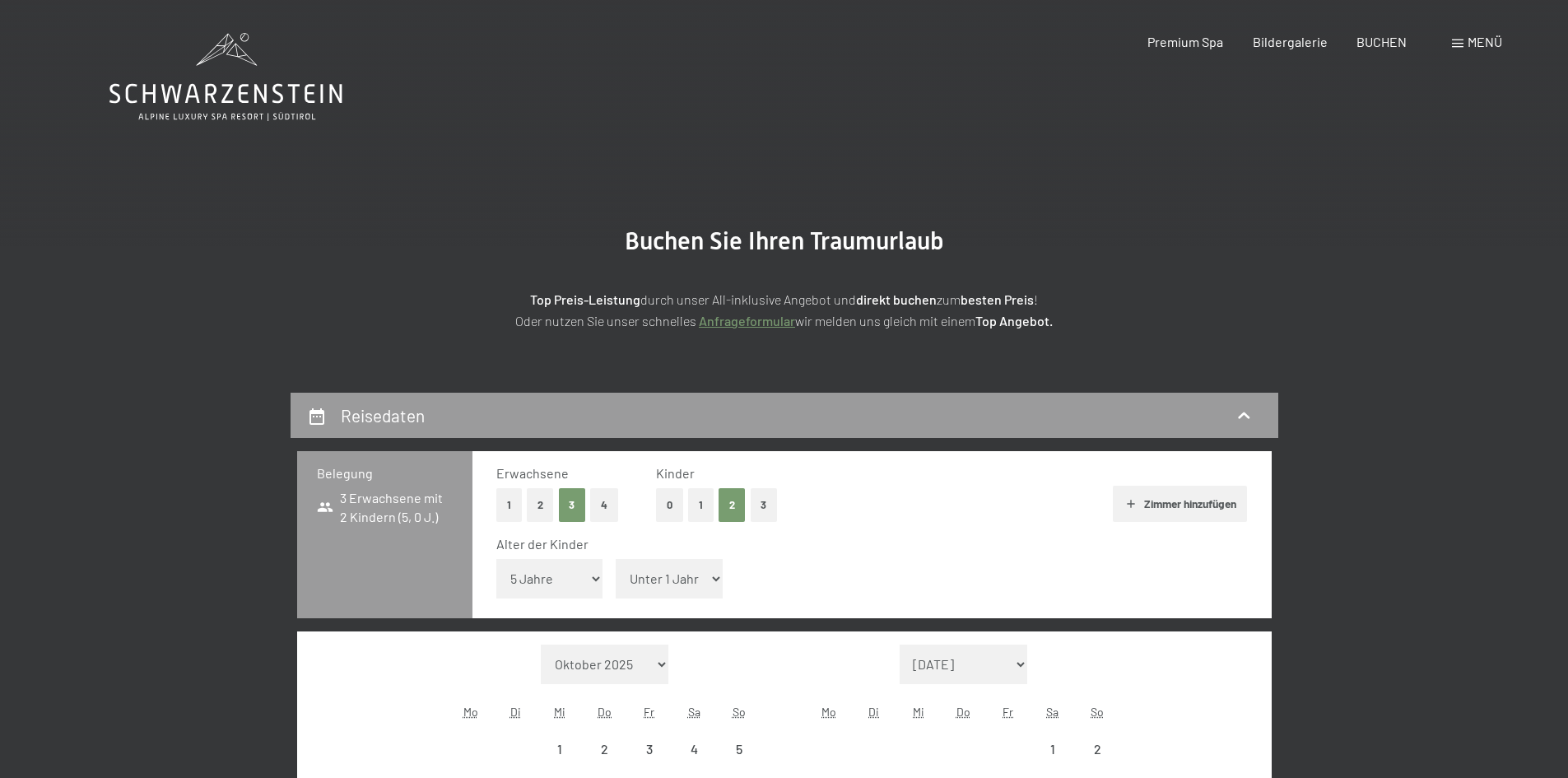
click at [656, 577] on select "Unter 1 Jahr 1 Jahr 2 Jahre 3 Jahre 4 Jahre 5 Jahre 6 Jahre 7 Jahre 8 Jahre 9 J…" at bounding box center [669, 579] width 107 height 39
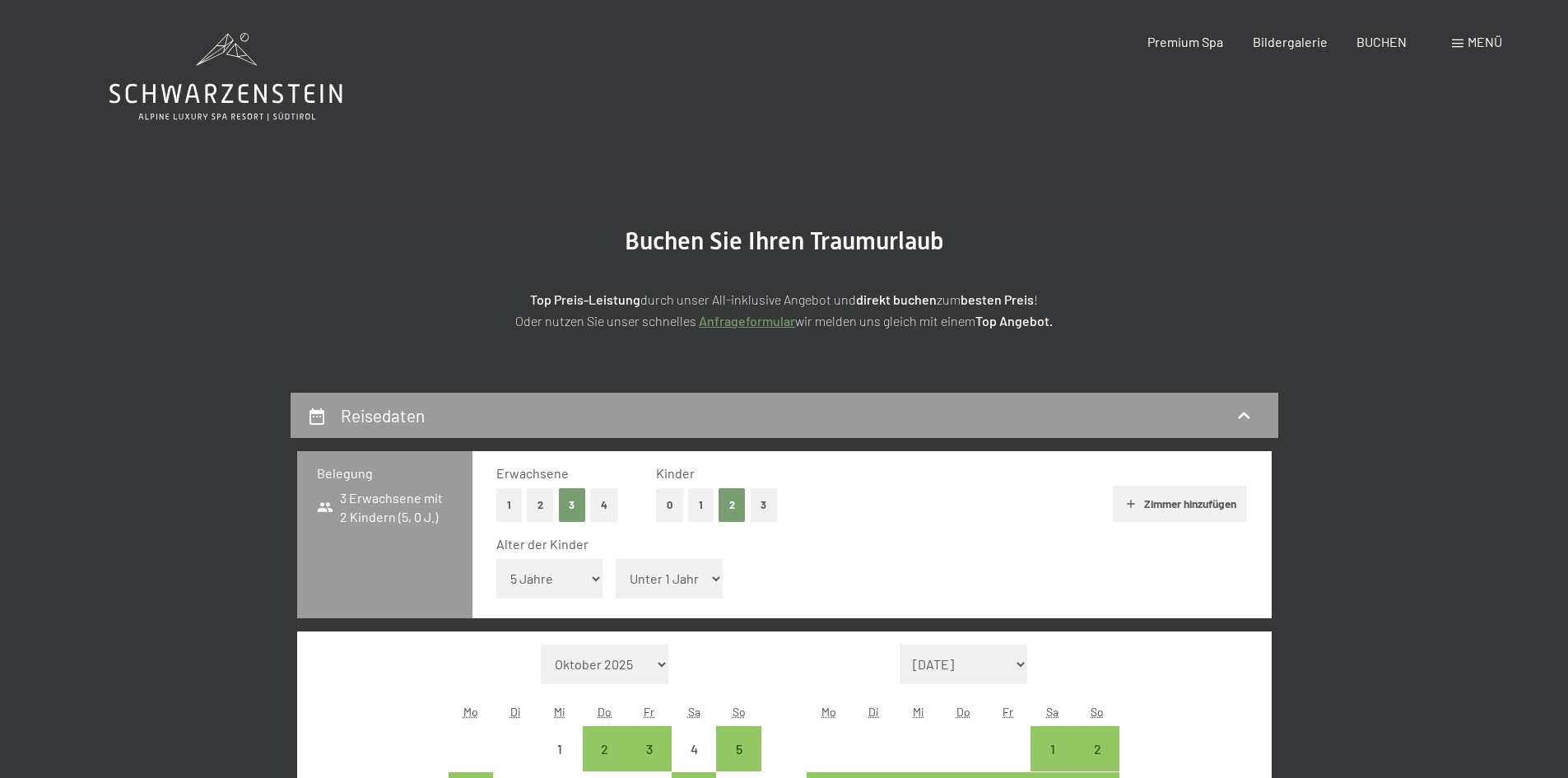
select select "11"
click at [615, 559] on select "Unter 1 Jahr 1 Jahr 2 Jahre 3 Jahre 4 Jahre 5 Jahre 6 Jahre 7 Jahre 8 Jahre 9 J…" at bounding box center [669, 579] width 107 height 39
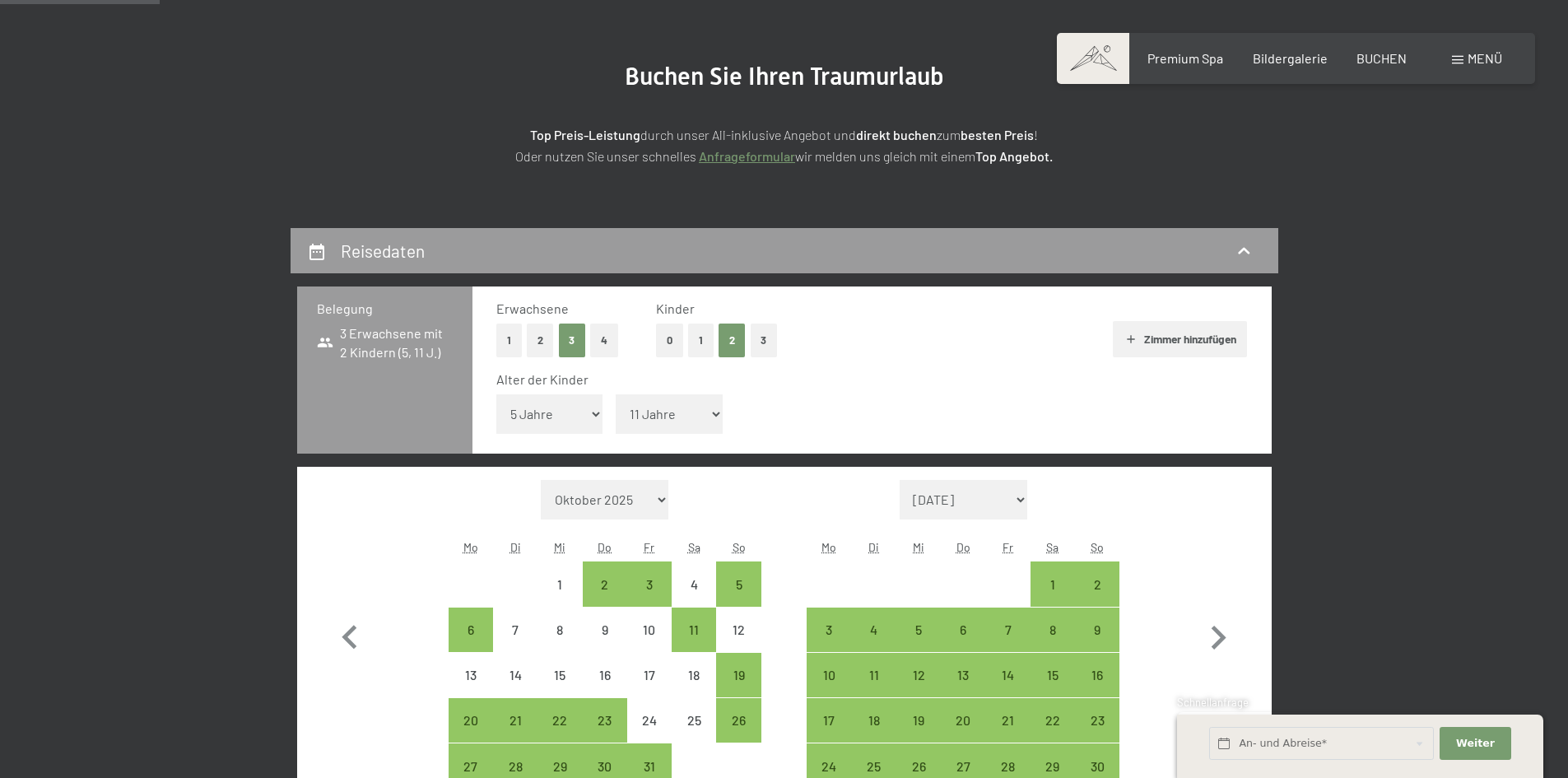
scroll to position [247, 0]
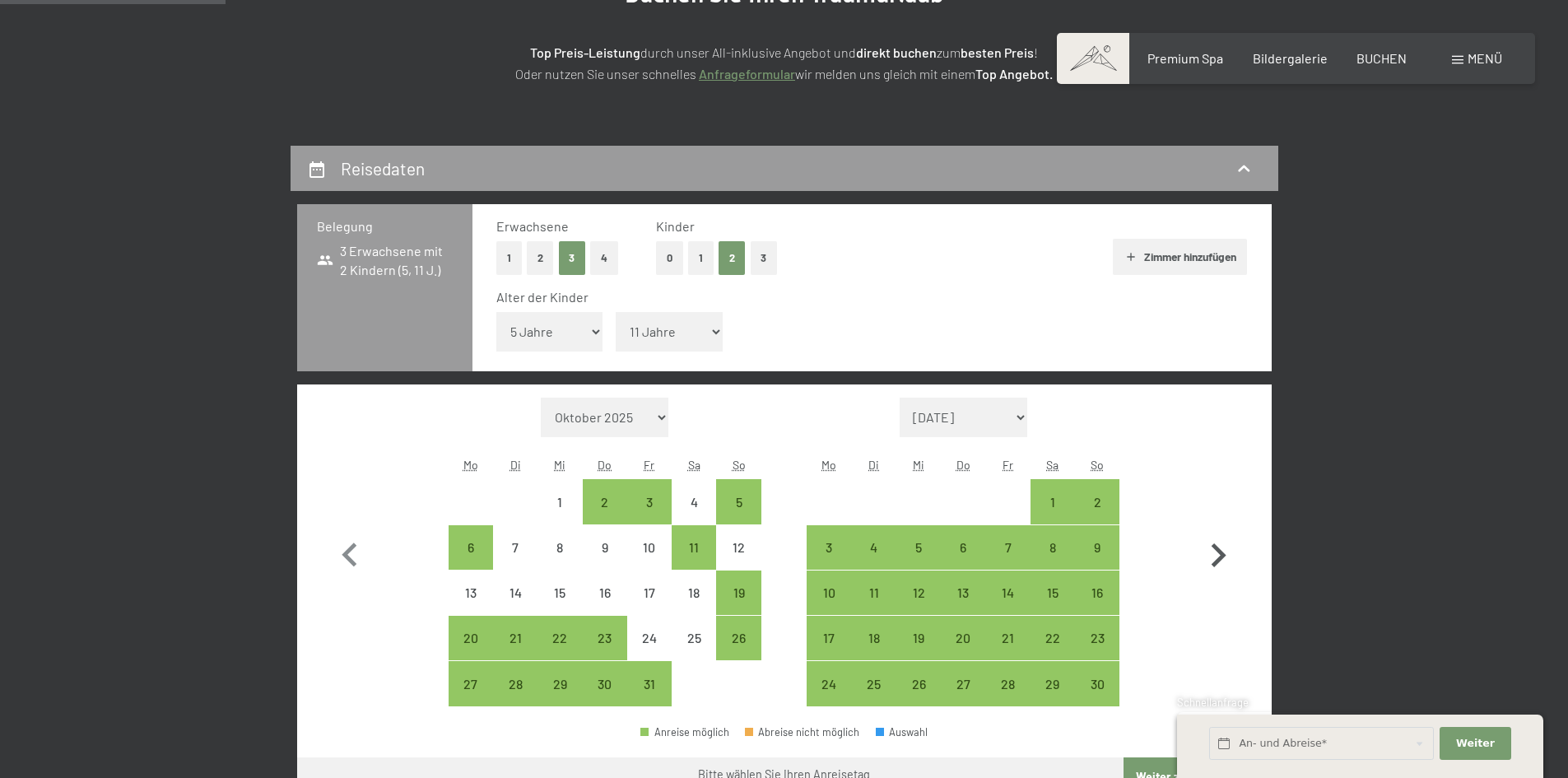
click at [1221, 554] on icon "button" at bounding box center [1219, 555] width 15 height 24
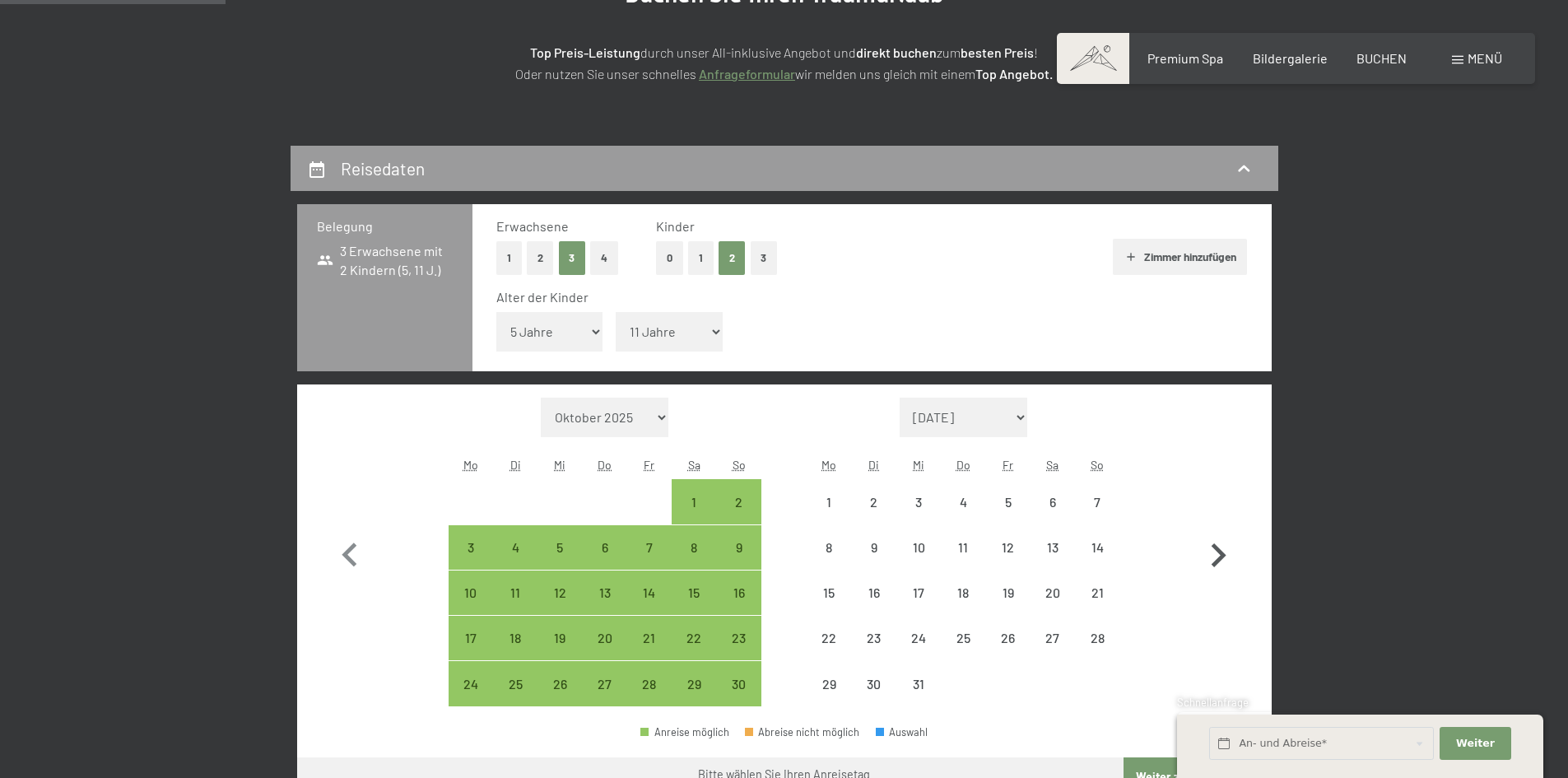
select select "2025-11-01"
select select "2025-12-01"
click at [1012, 590] on div "19" at bounding box center [1007, 606] width 41 height 41
select select "2025-11-01"
select select "2025-12-01"
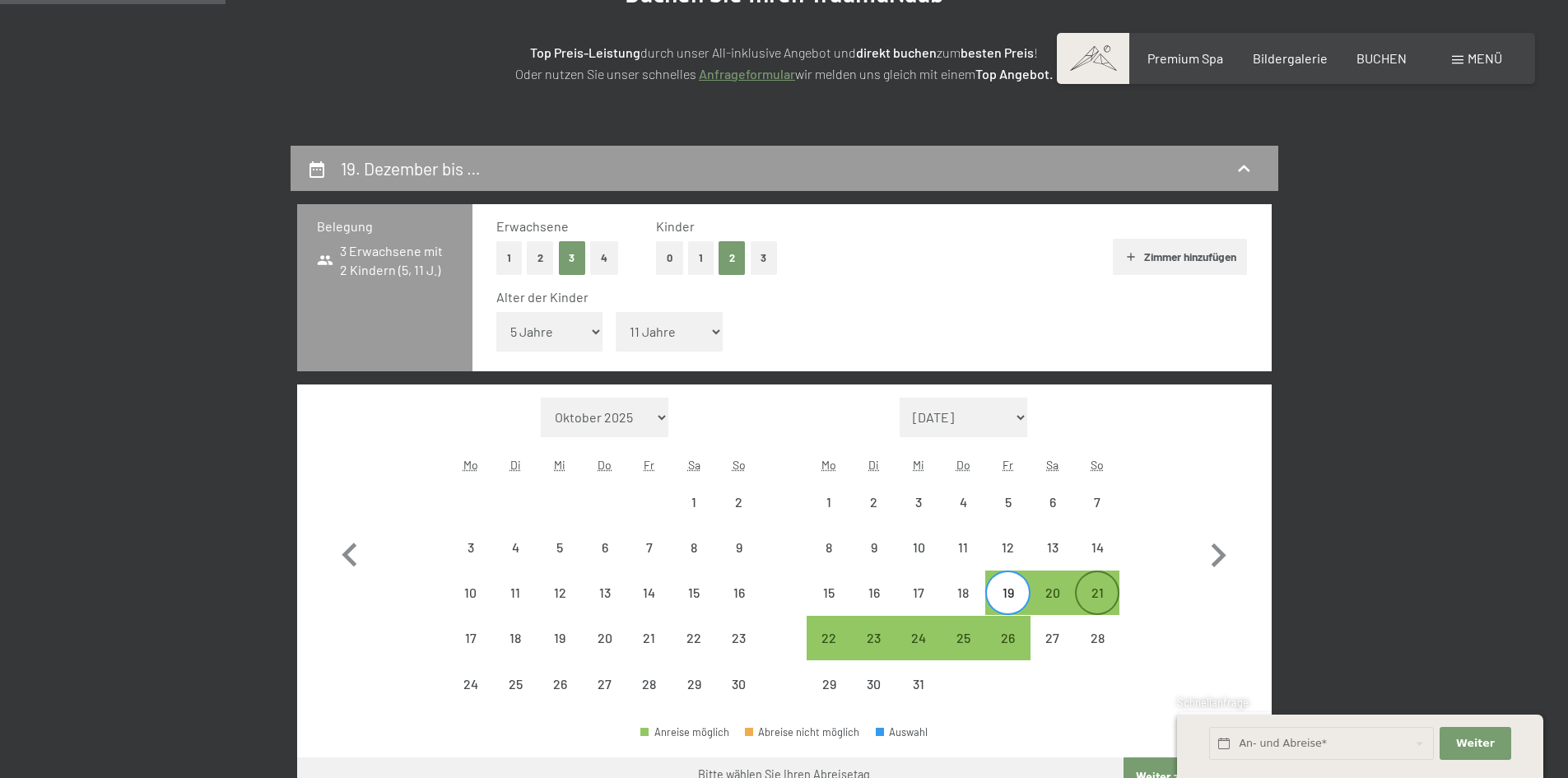
click at [1091, 600] on div "21" at bounding box center [1097, 606] width 41 height 41
select select "2025-11-01"
select select "2025-12-01"
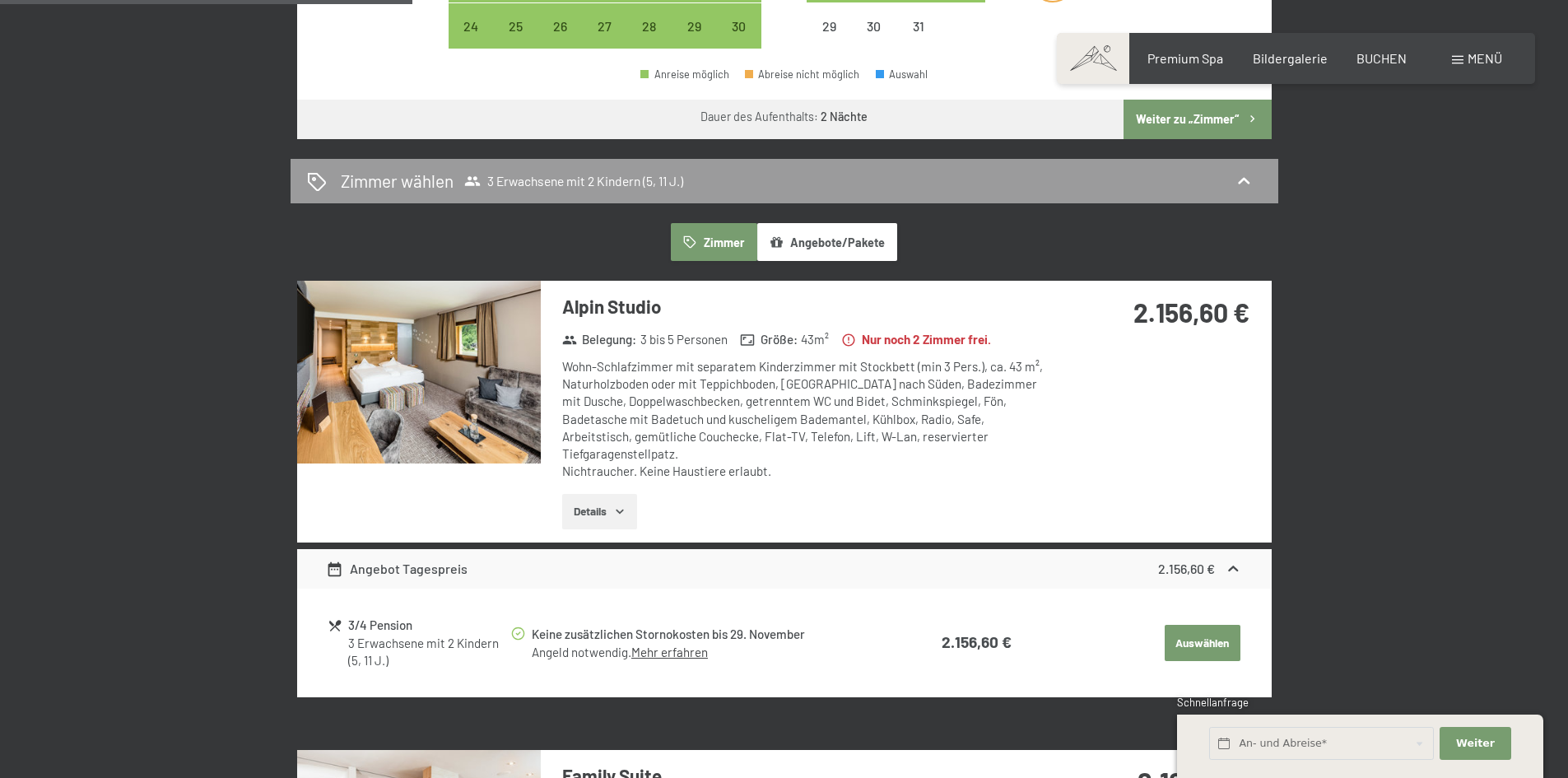
scroll to position [906, 0]
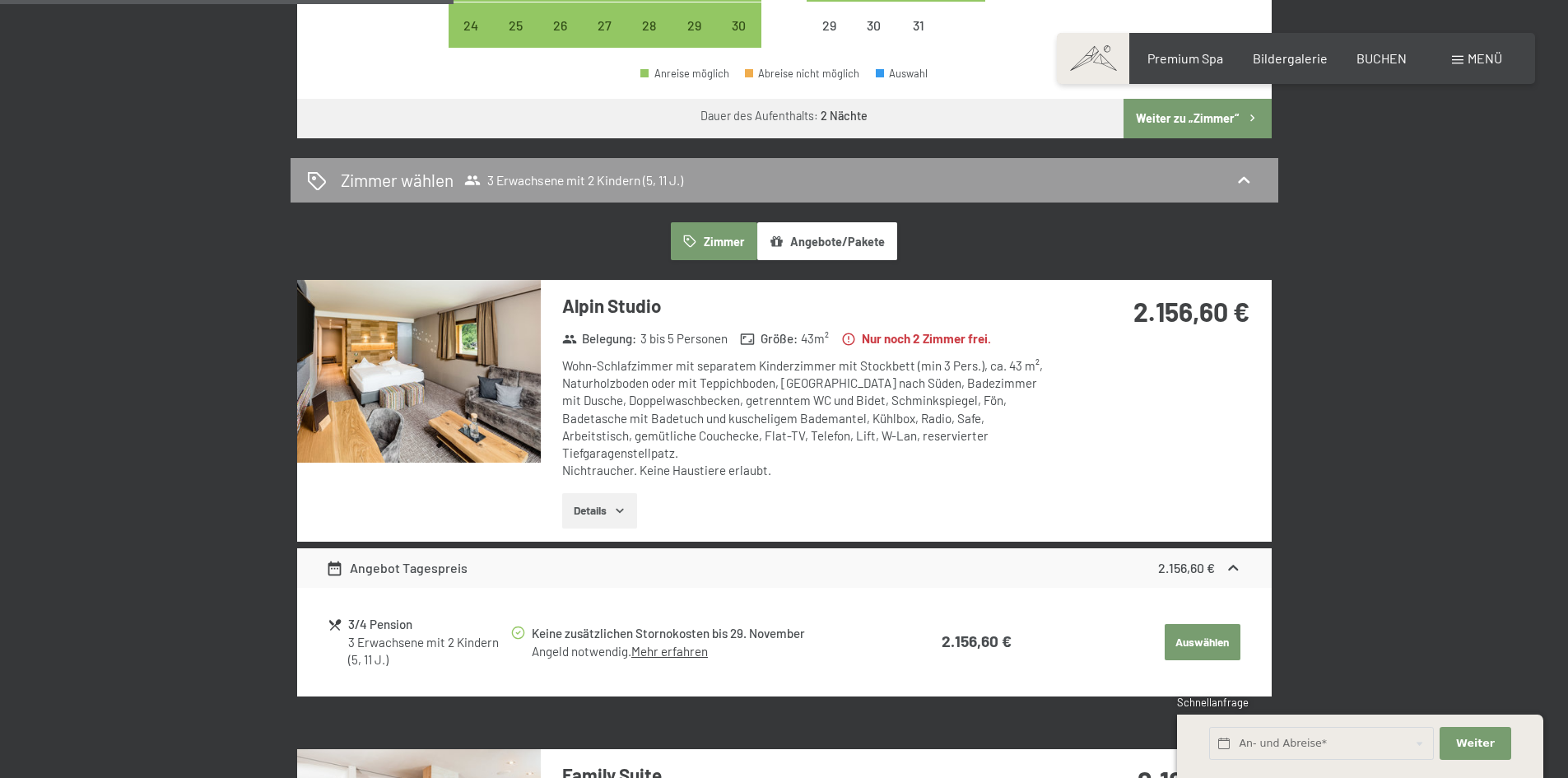
click at [434, 315] on img at bounding box center [419, 371] width 244 height 183
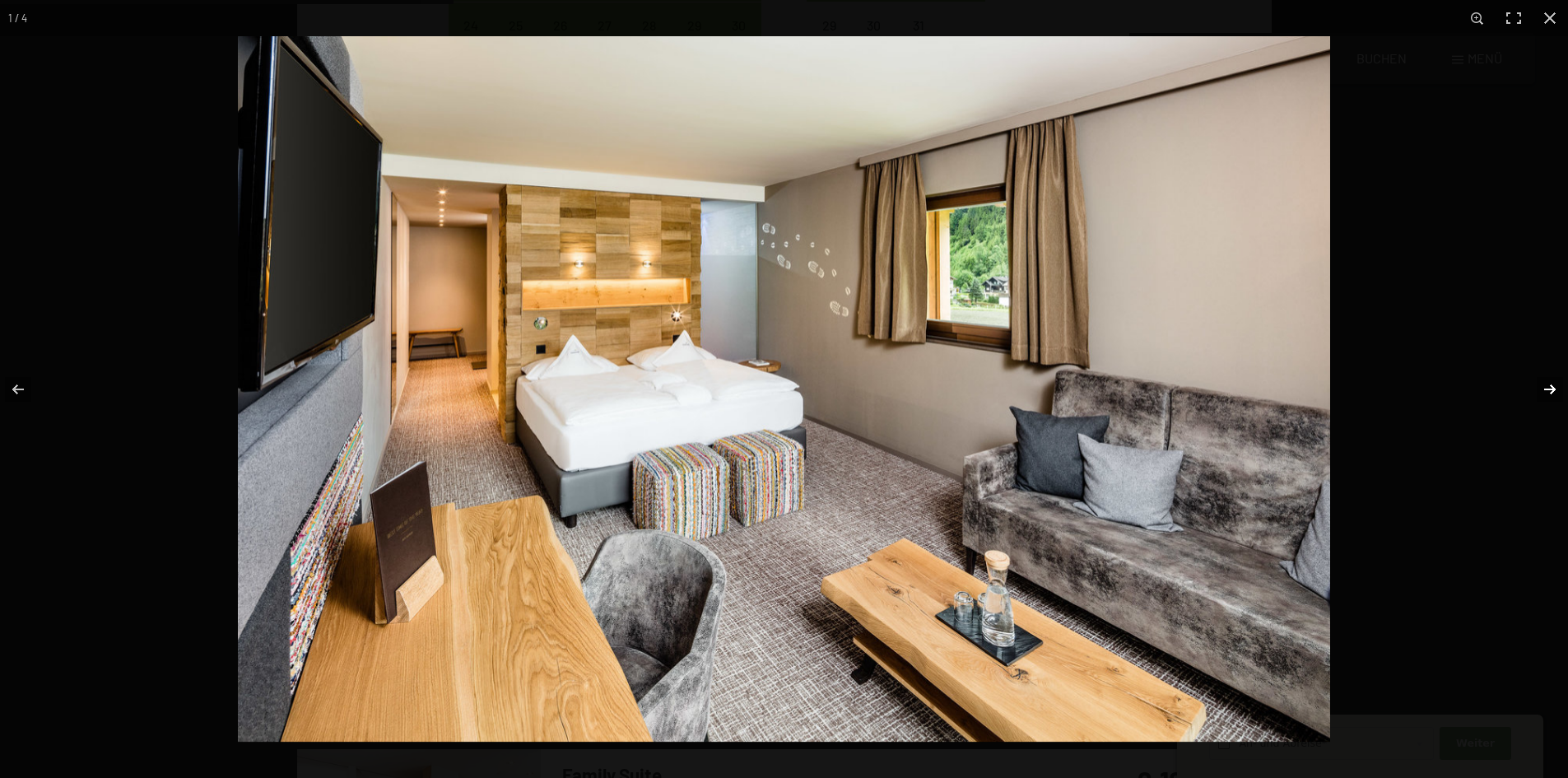
click at [1546, 390] on button "button" at bounding box center [1539, 389] width 58 height 82
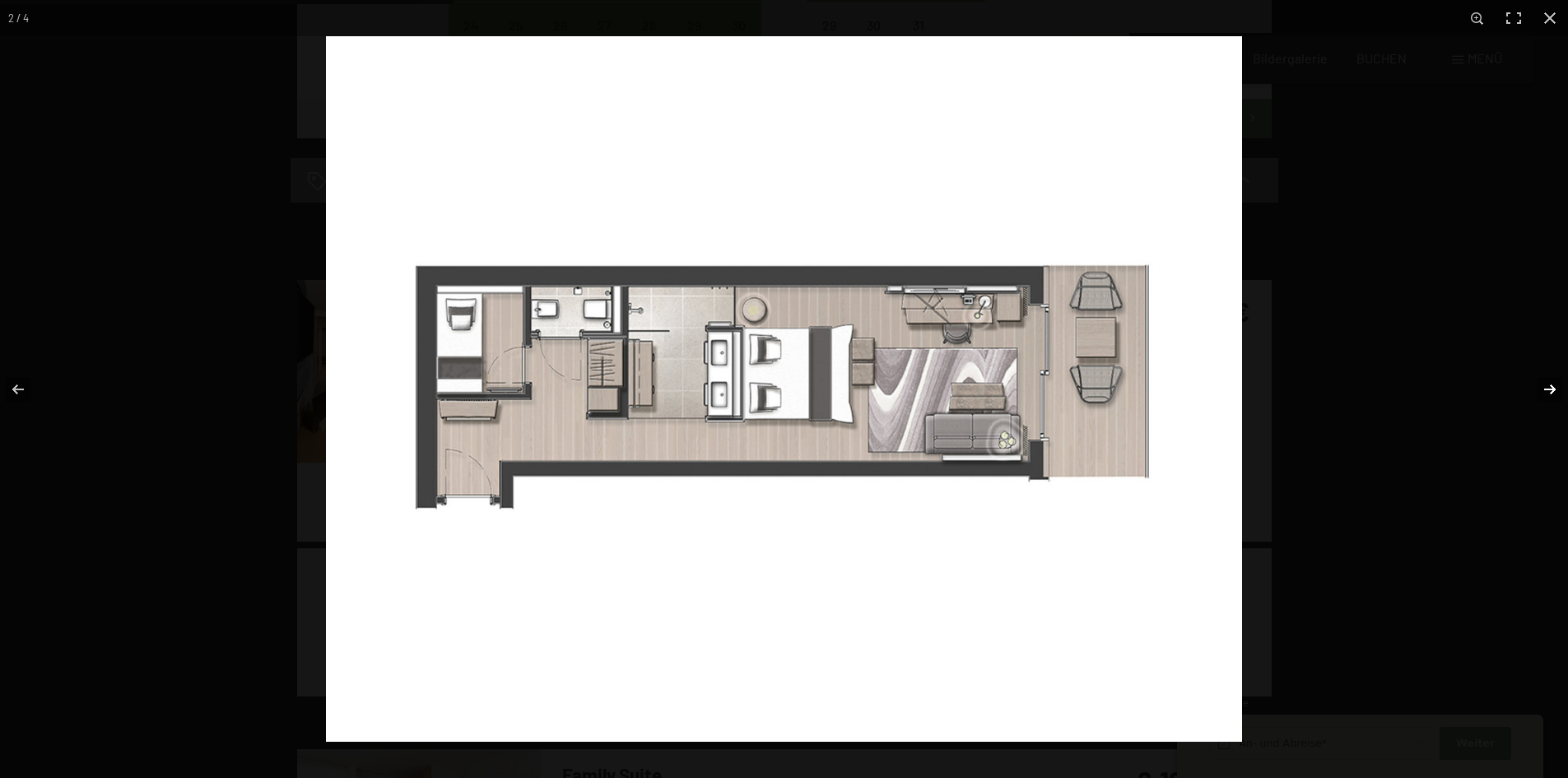
click at [1546, 390] on button "button" at bounding box center [1539, 389] width 58 height 82
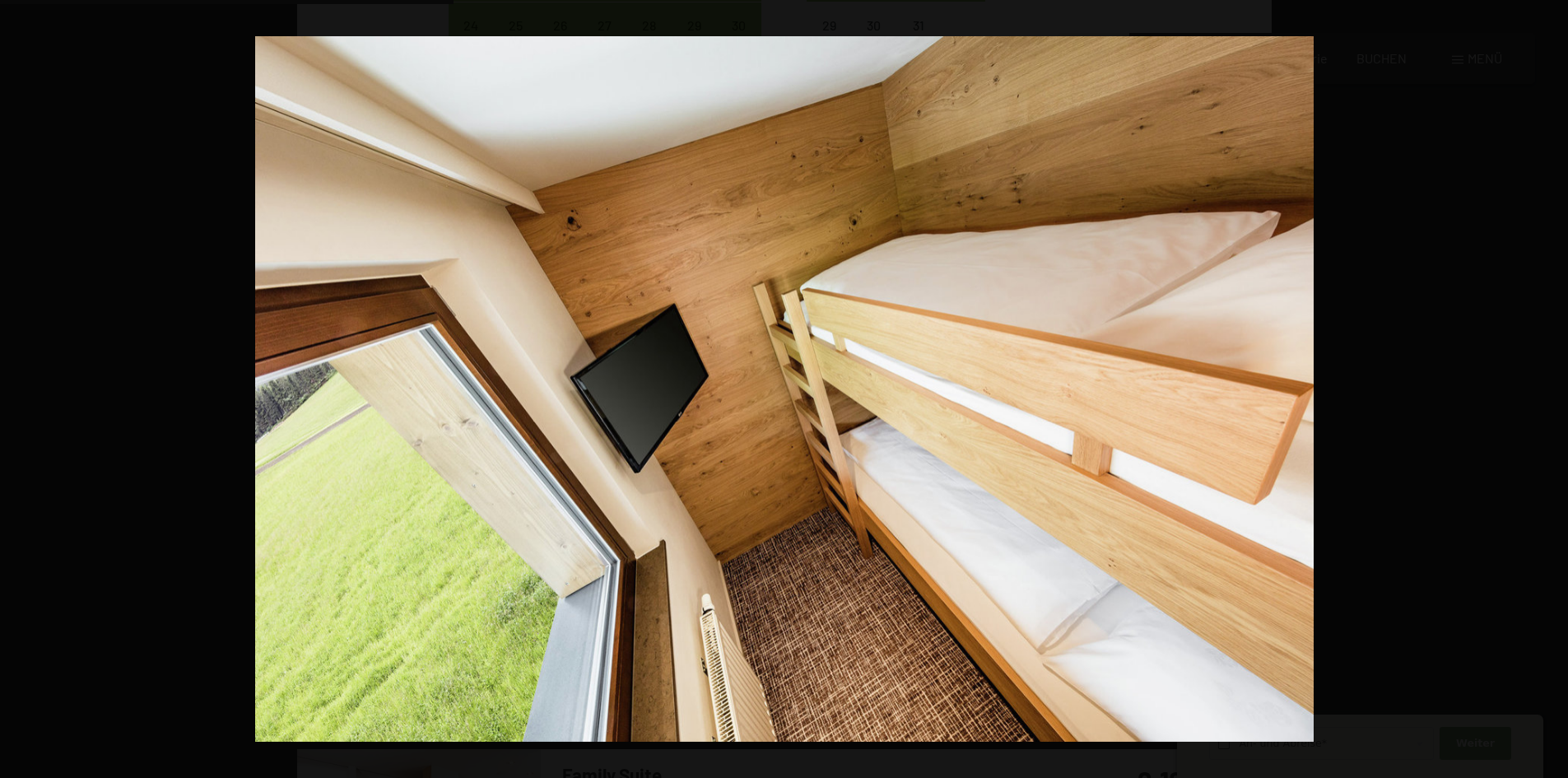
click at [1546, 390] on button "button" at bounding box center [1539, 389] width 58 height 82
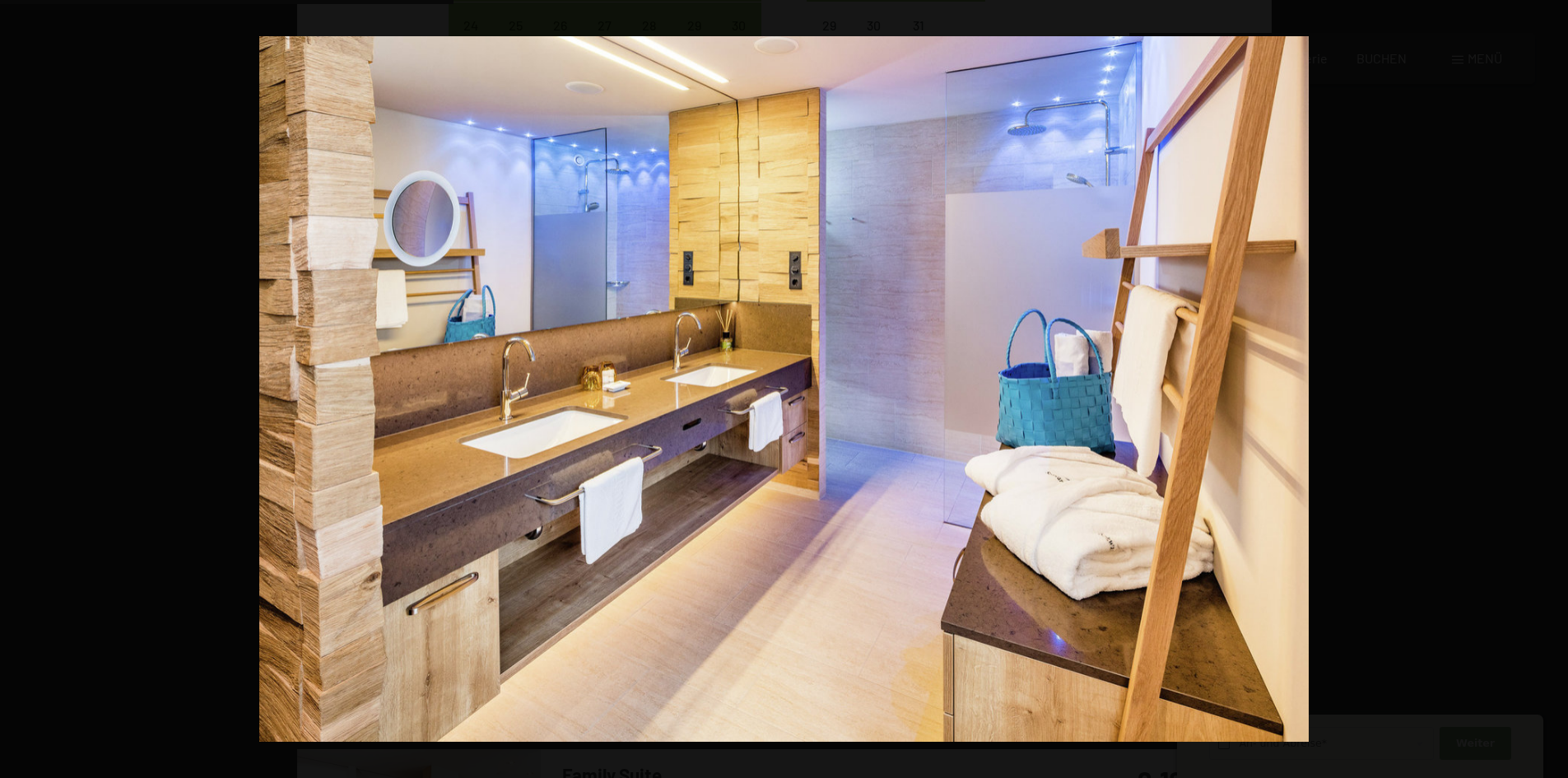
click at [1546, 390] on button "button" at bounding box center [1539, 389] width 58 height 82
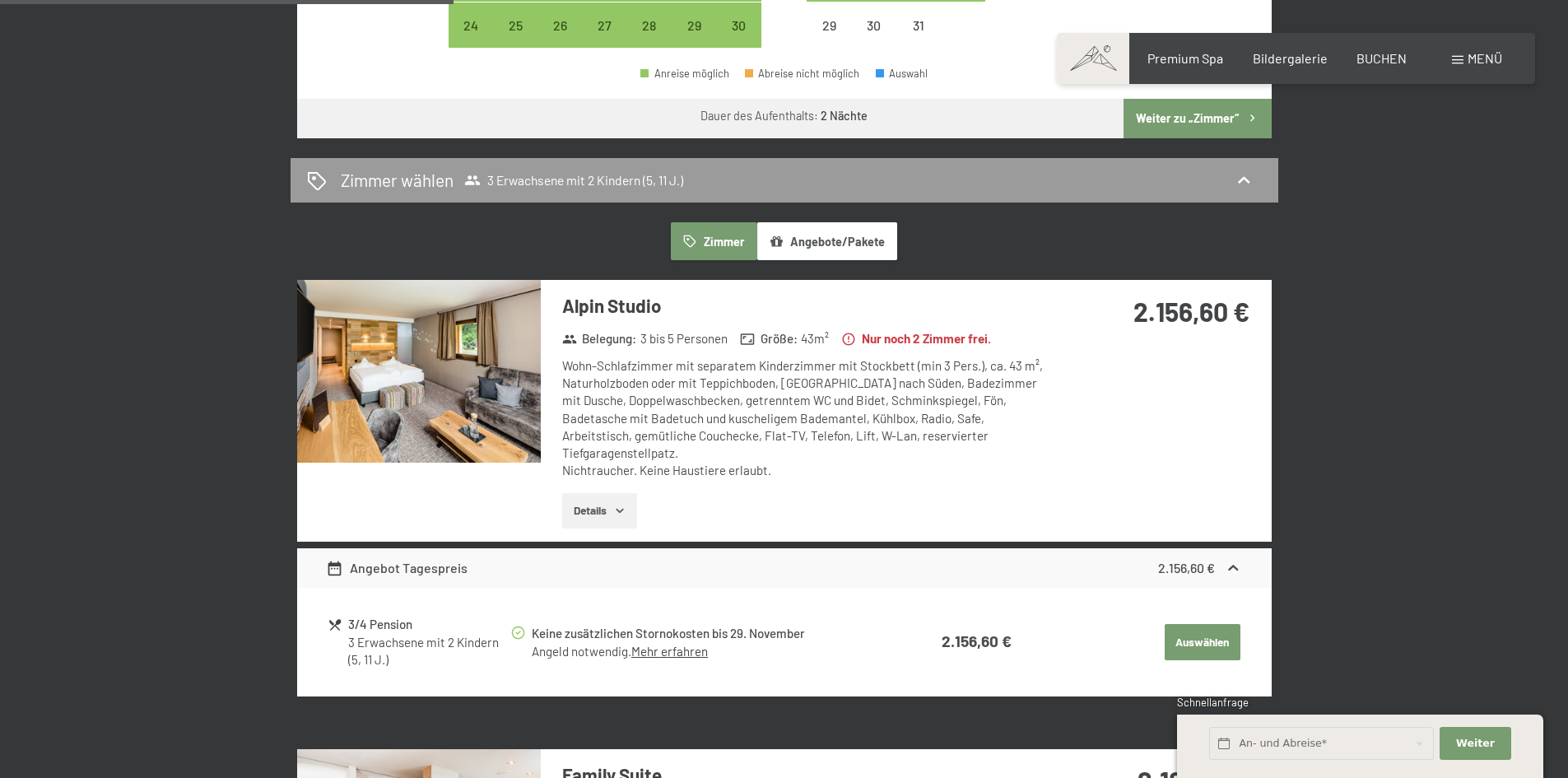
click at [0, 0] on button "button" at bounding box center [0, 0] width 0 height 0
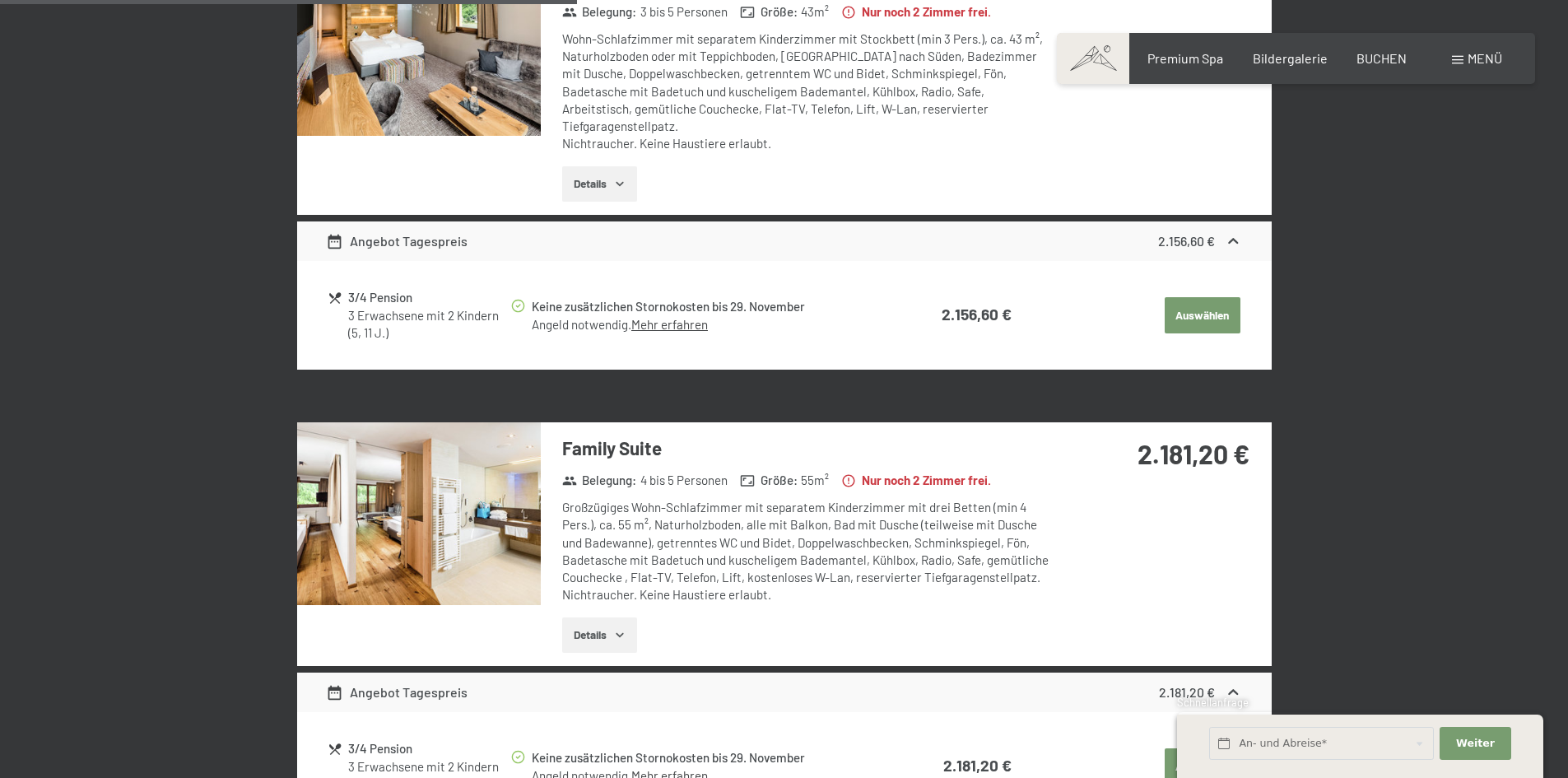
scroll to position [1235, 0]
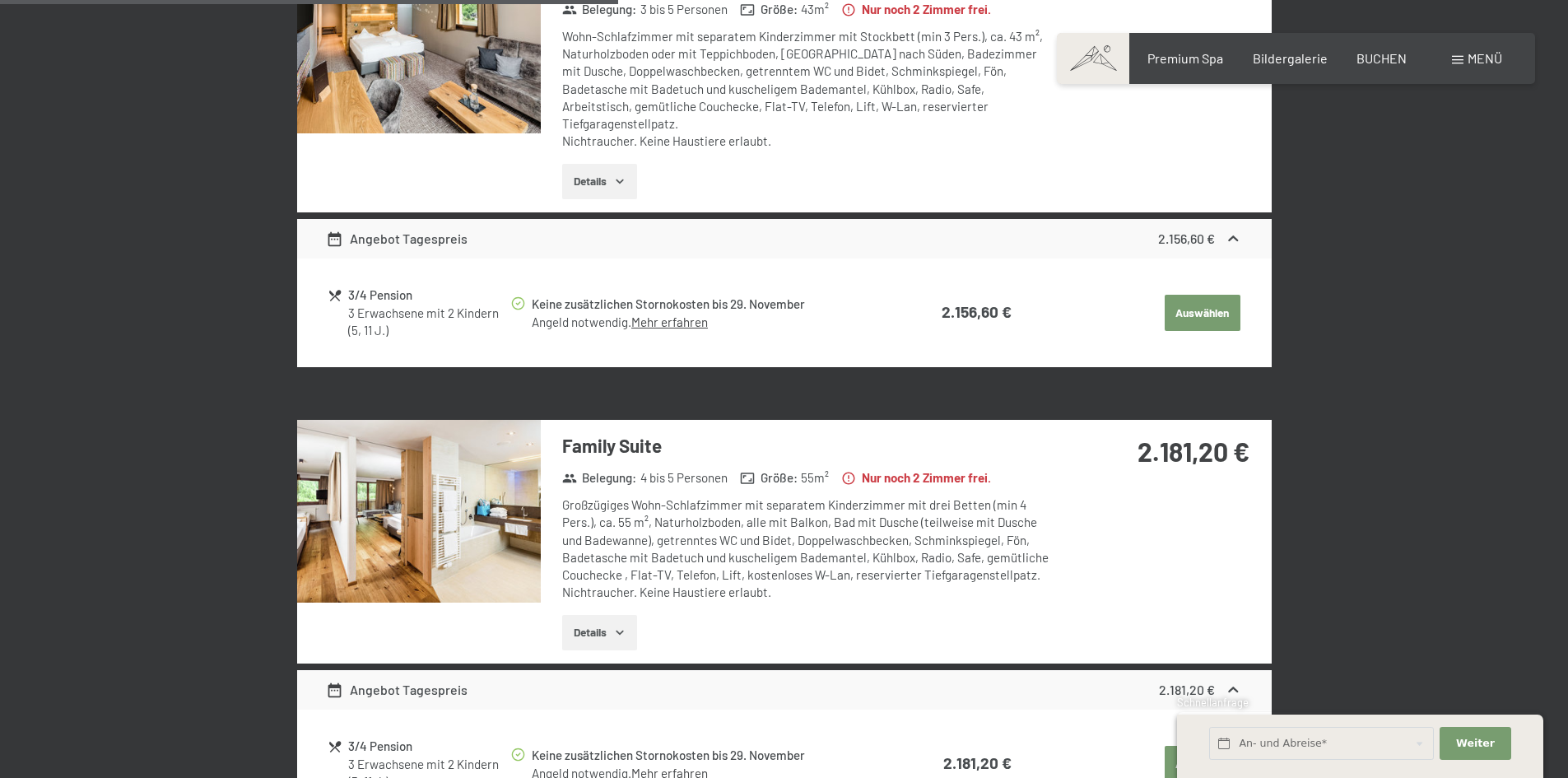
click at [527, 455] on img at bounding box center [419, 511] width 244 height 183
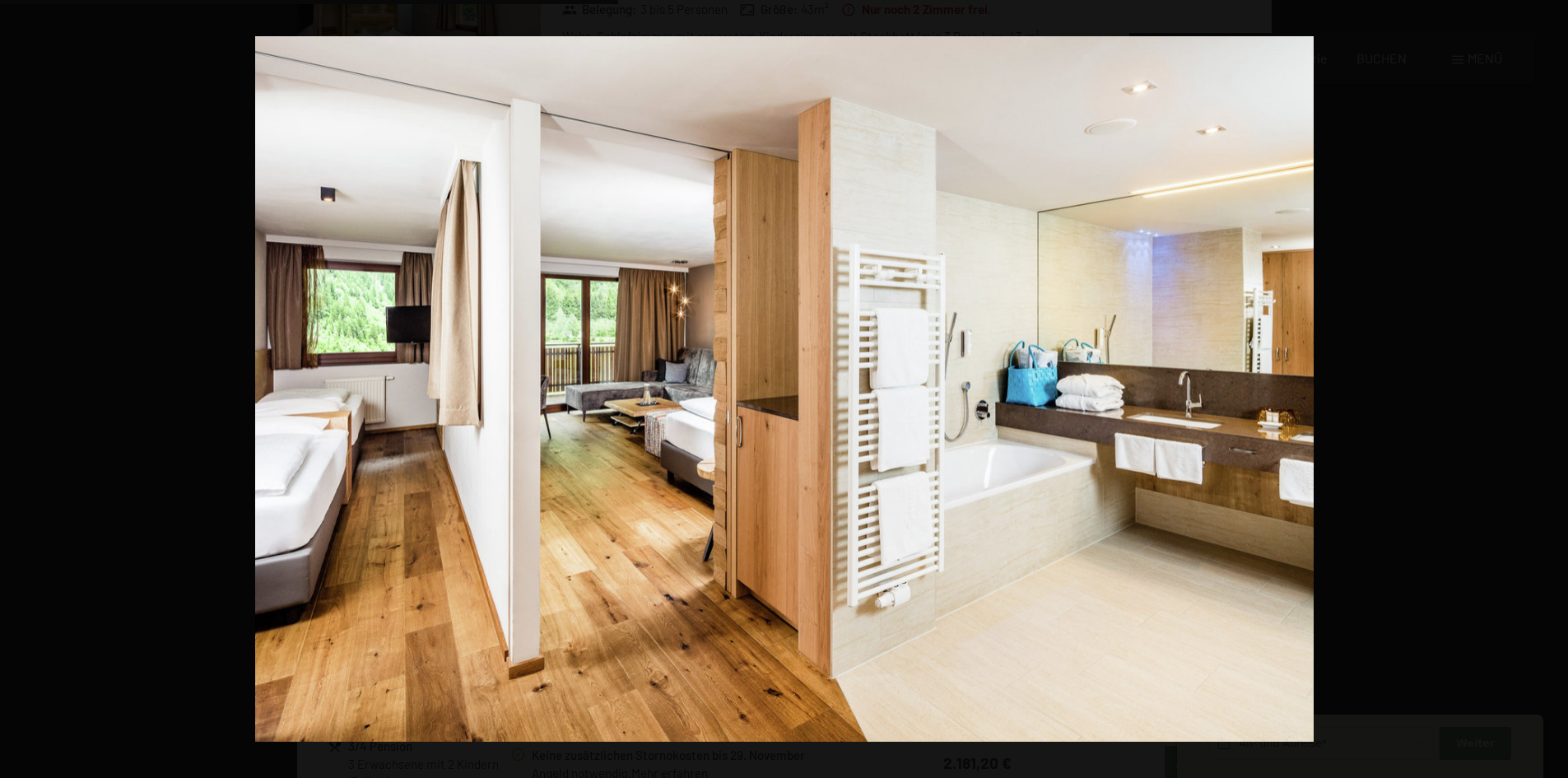
click at [1545, 386] on button "button" at bounding box center [1539, 389] width 58 height 82
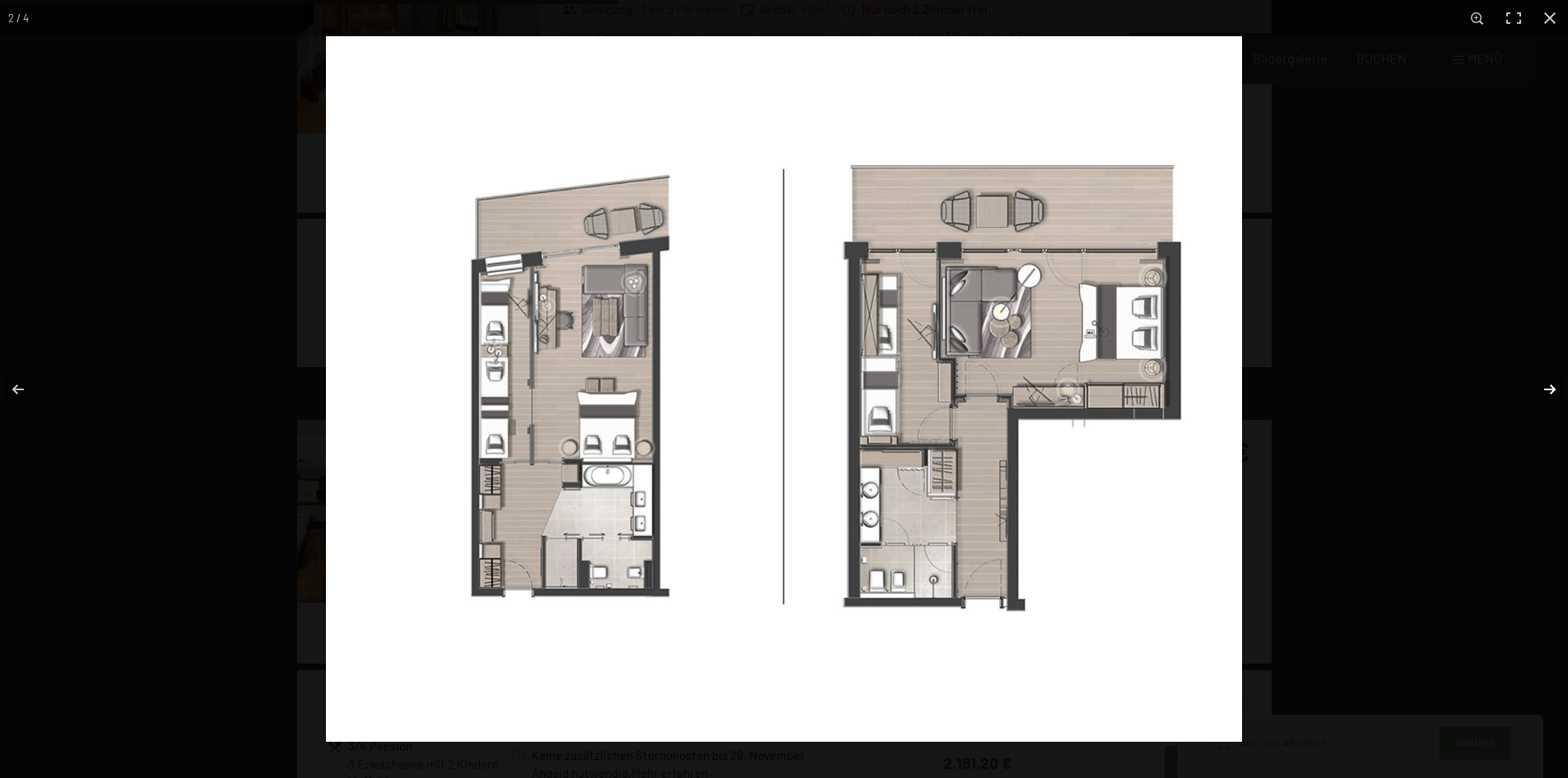
click at [1559, 390] on button "button" at bounding box center [1539, 389] width 58 height 82
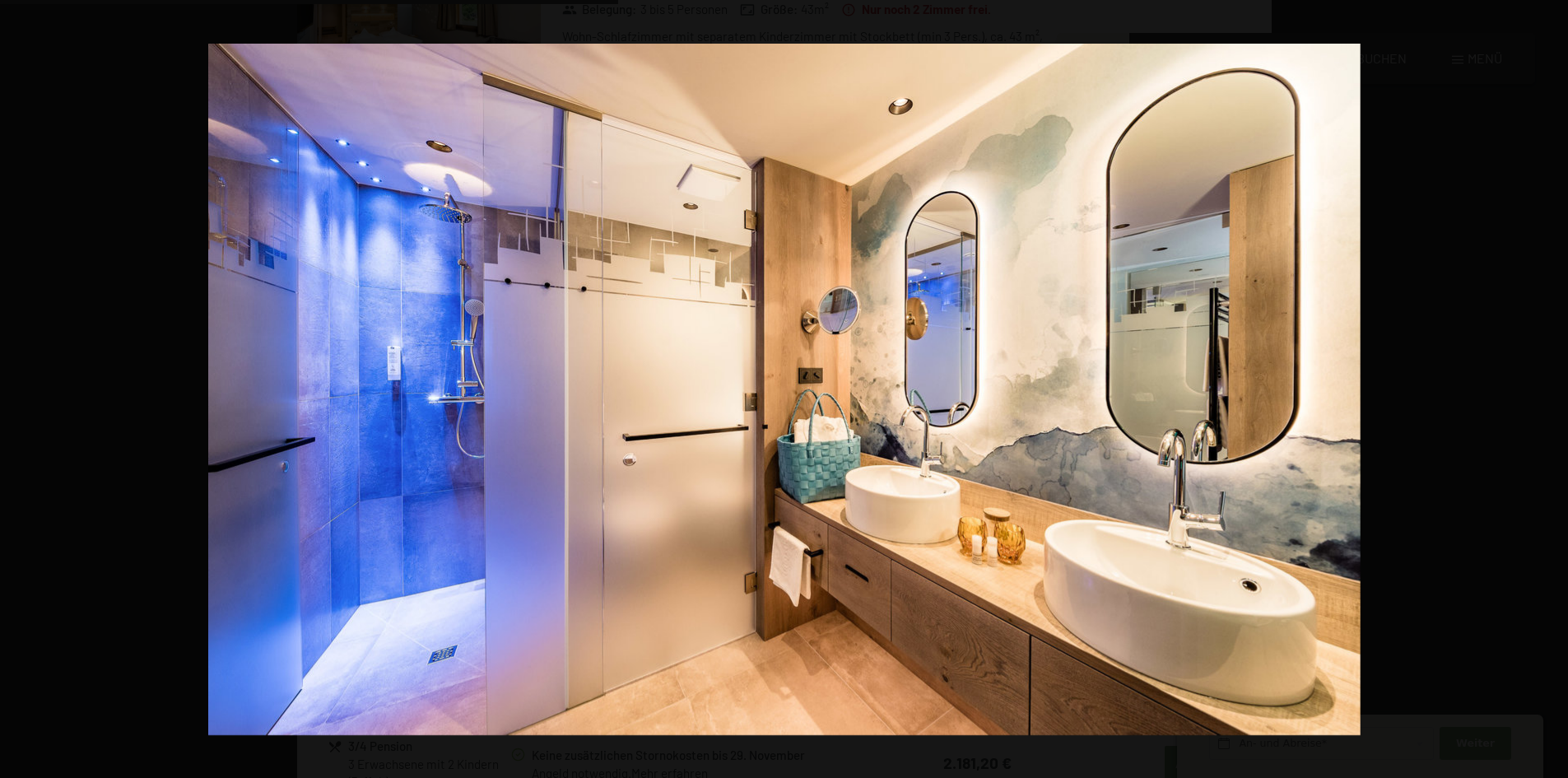
click at [1559, 390] on button "button" at bounding box center [1539, 389] width 58 height 82
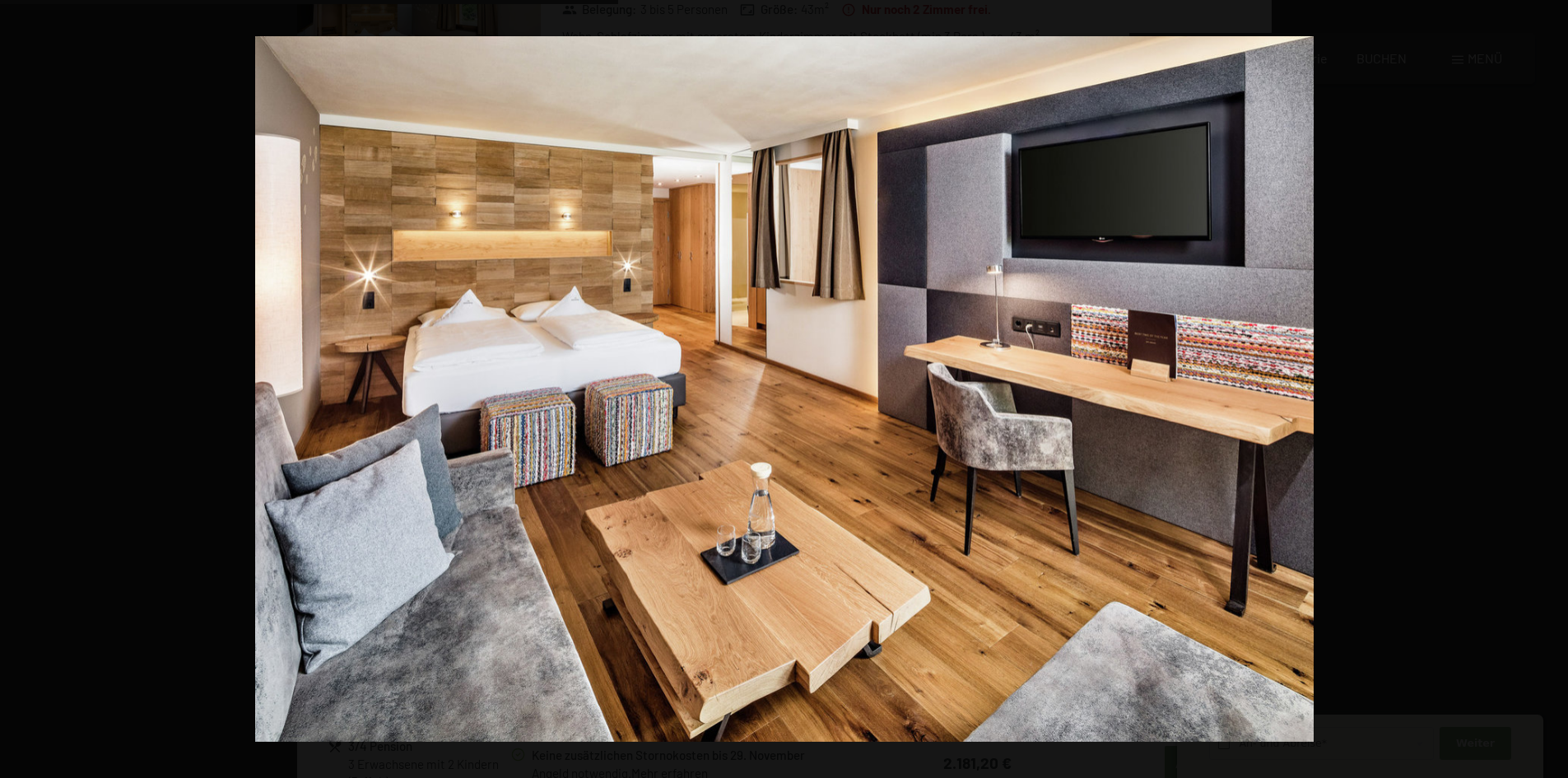
click at [1559, 390] on button "button" at bounding box center [1539, 389] width 58 height 82
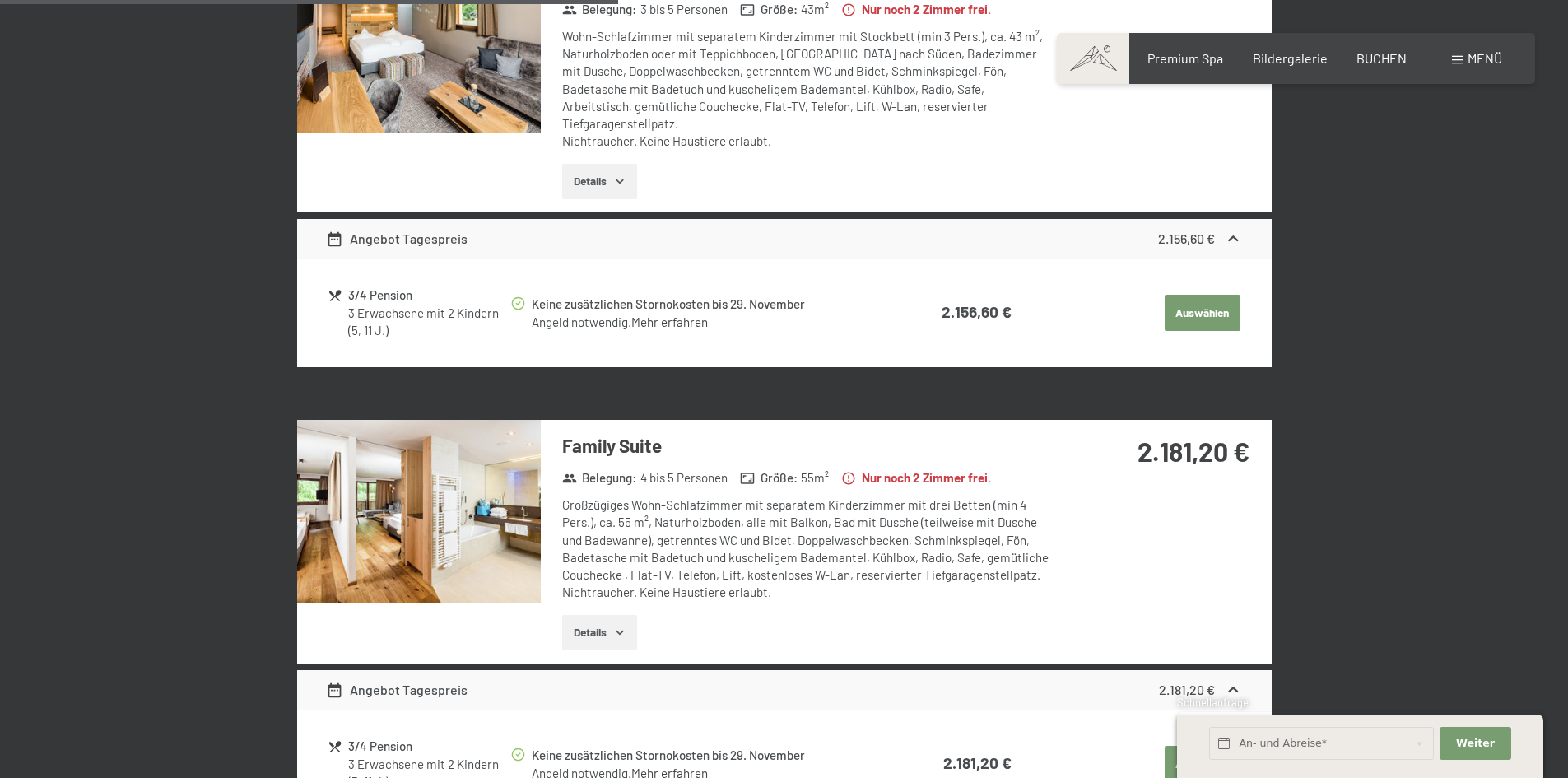
click at [0, 0] on button "button" at bounding box center [0, 0] width 0 height 0
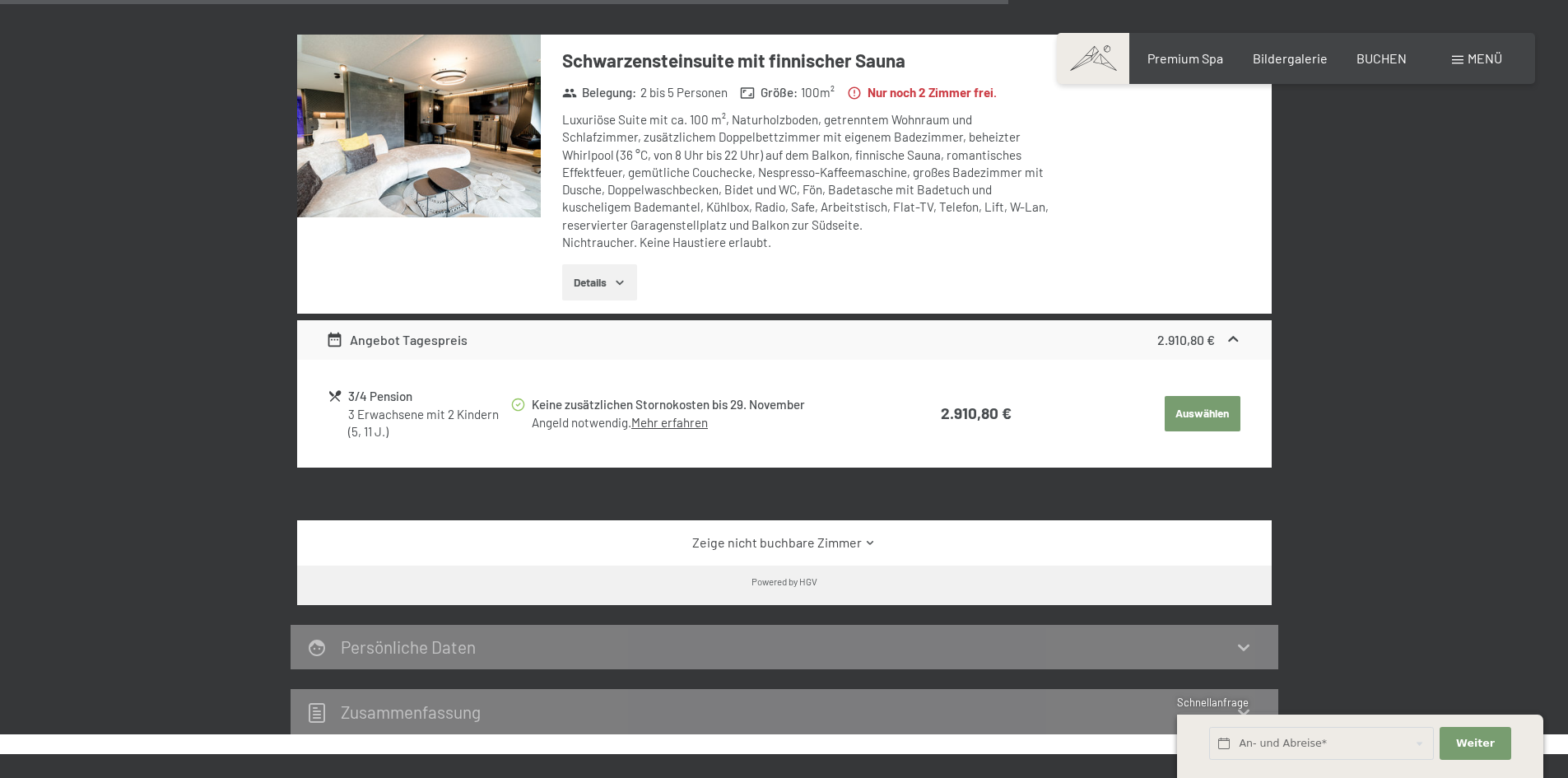
scroll to position [2141, 0]
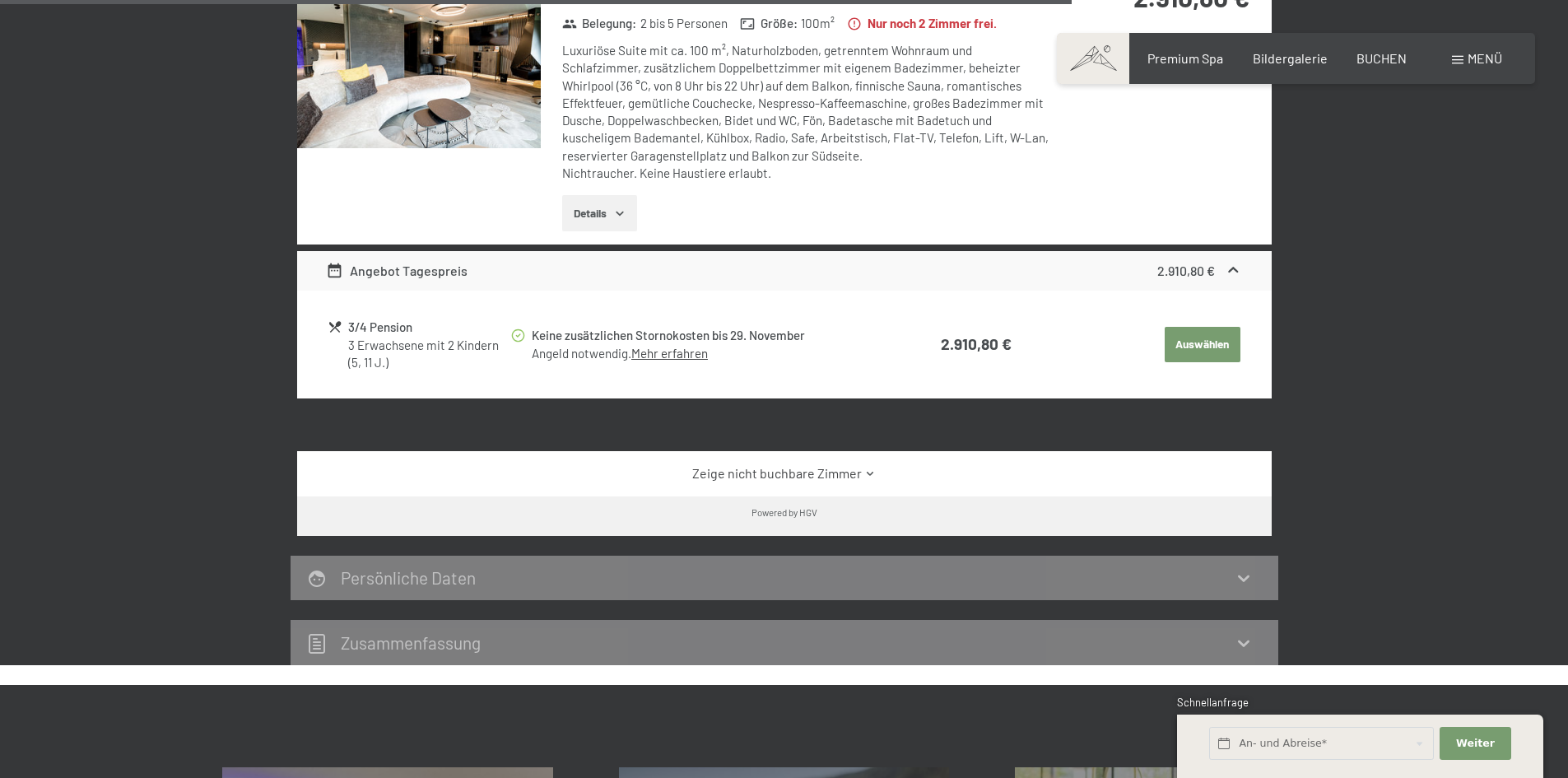
click at [779, 465] on link "Zeige nicht buchbare Zimmer" at bounding box center [784, 474] width 916 height 18
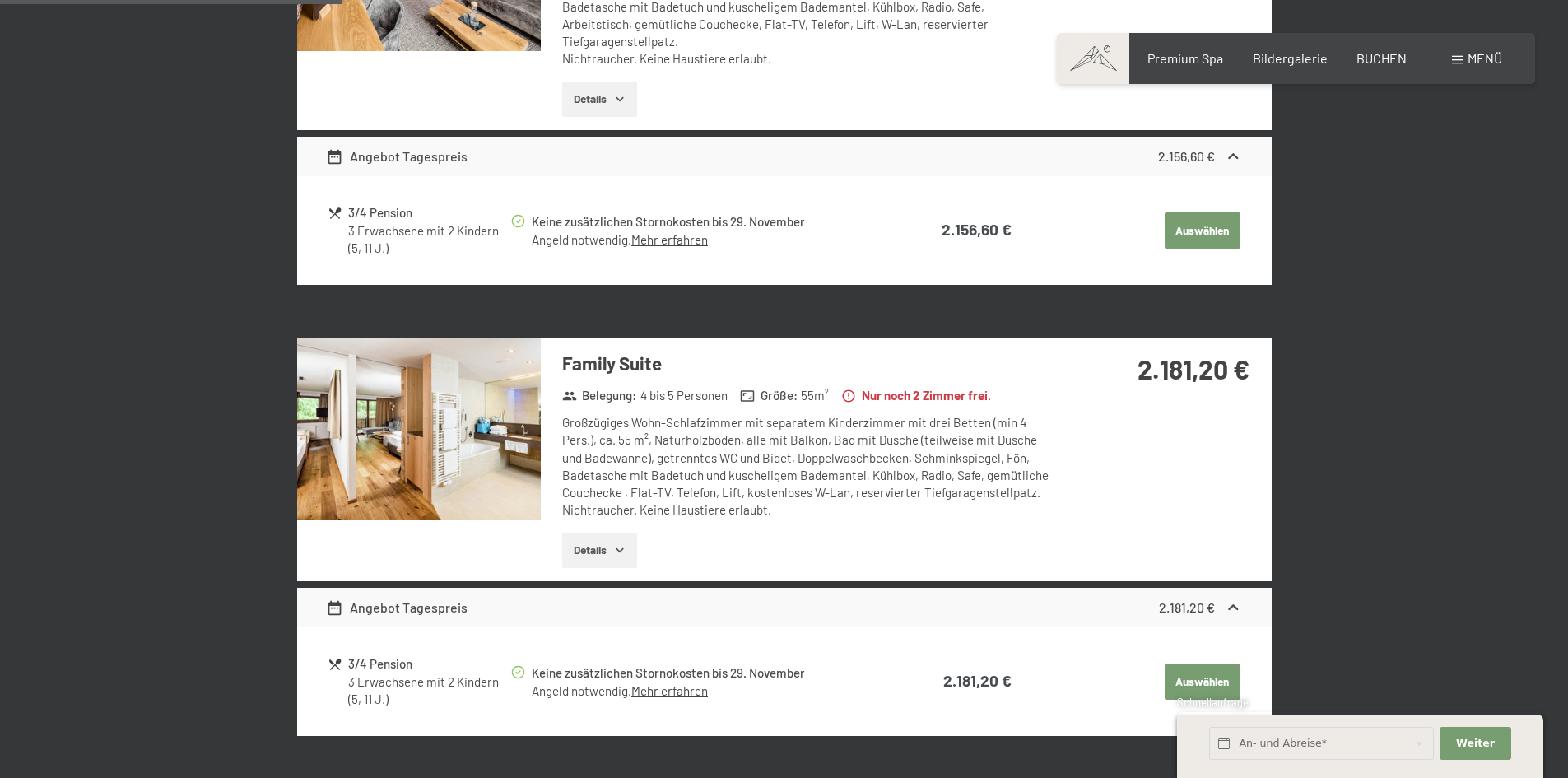
scroll to position [1235, 0]
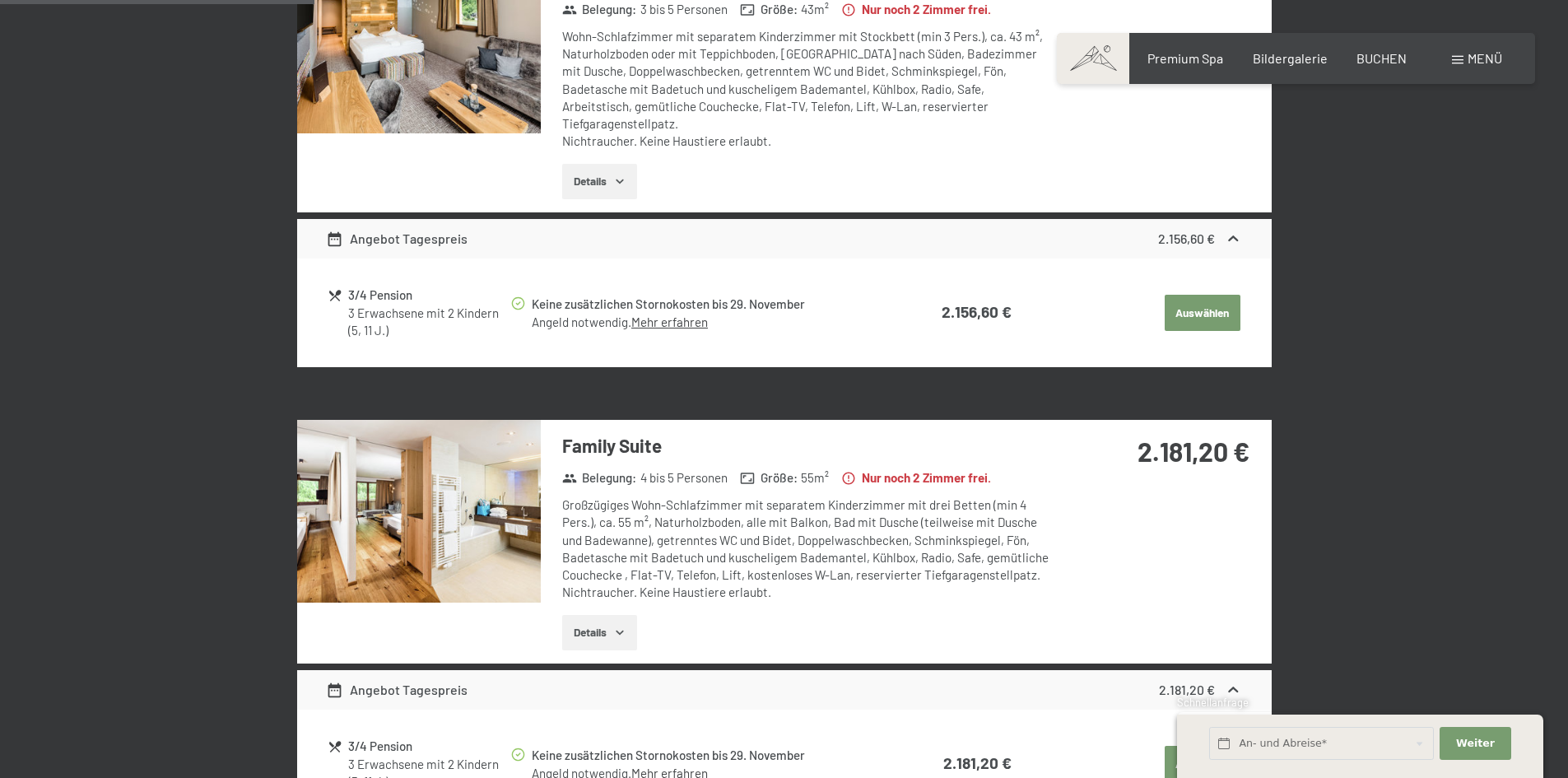
click at [478, 538] on img at bounding box center [419, 511] width 244 height 183
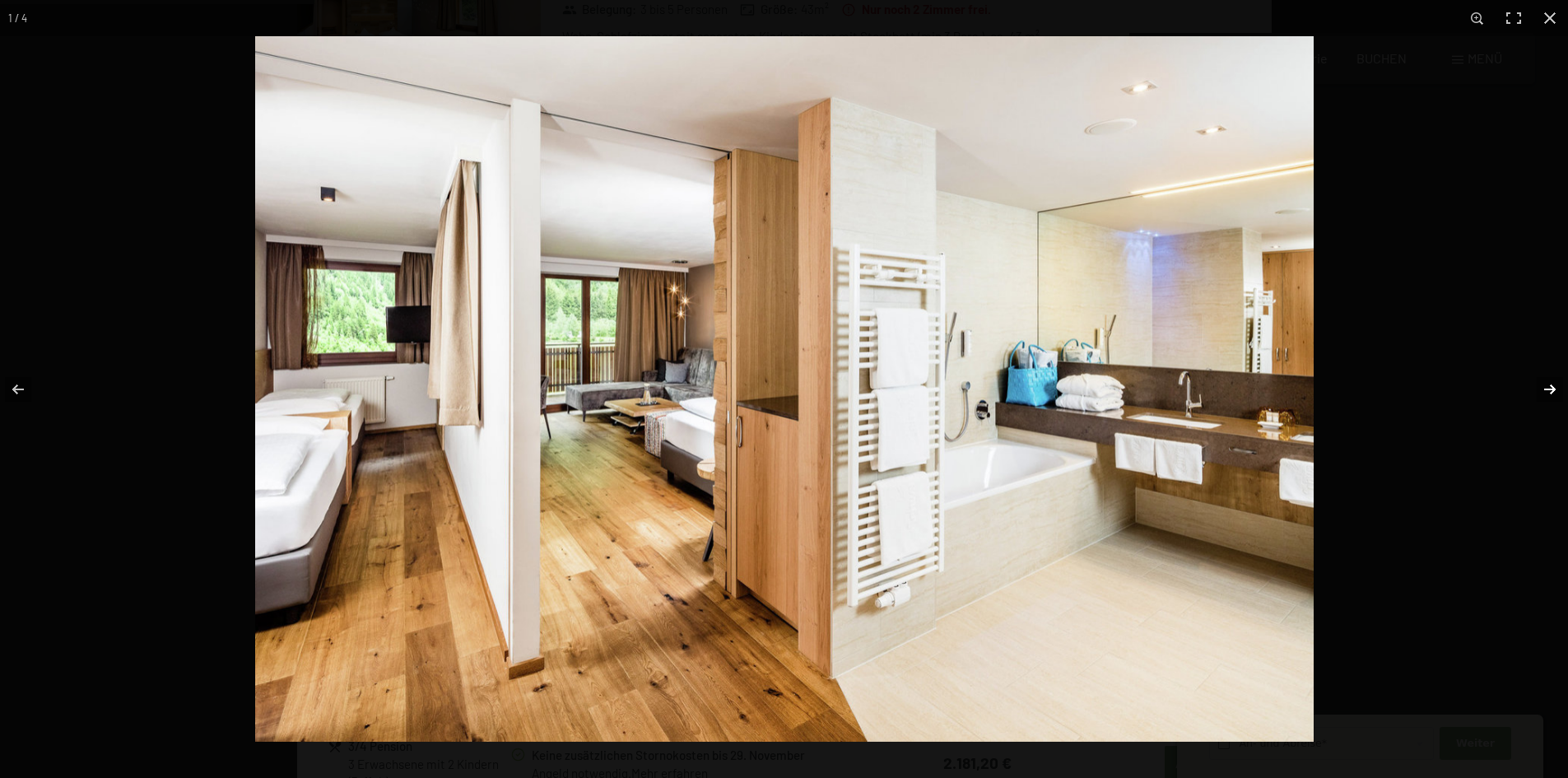
click at [1545, 392] on button "button" at bounding box center [1539, 389] width 58 height 82
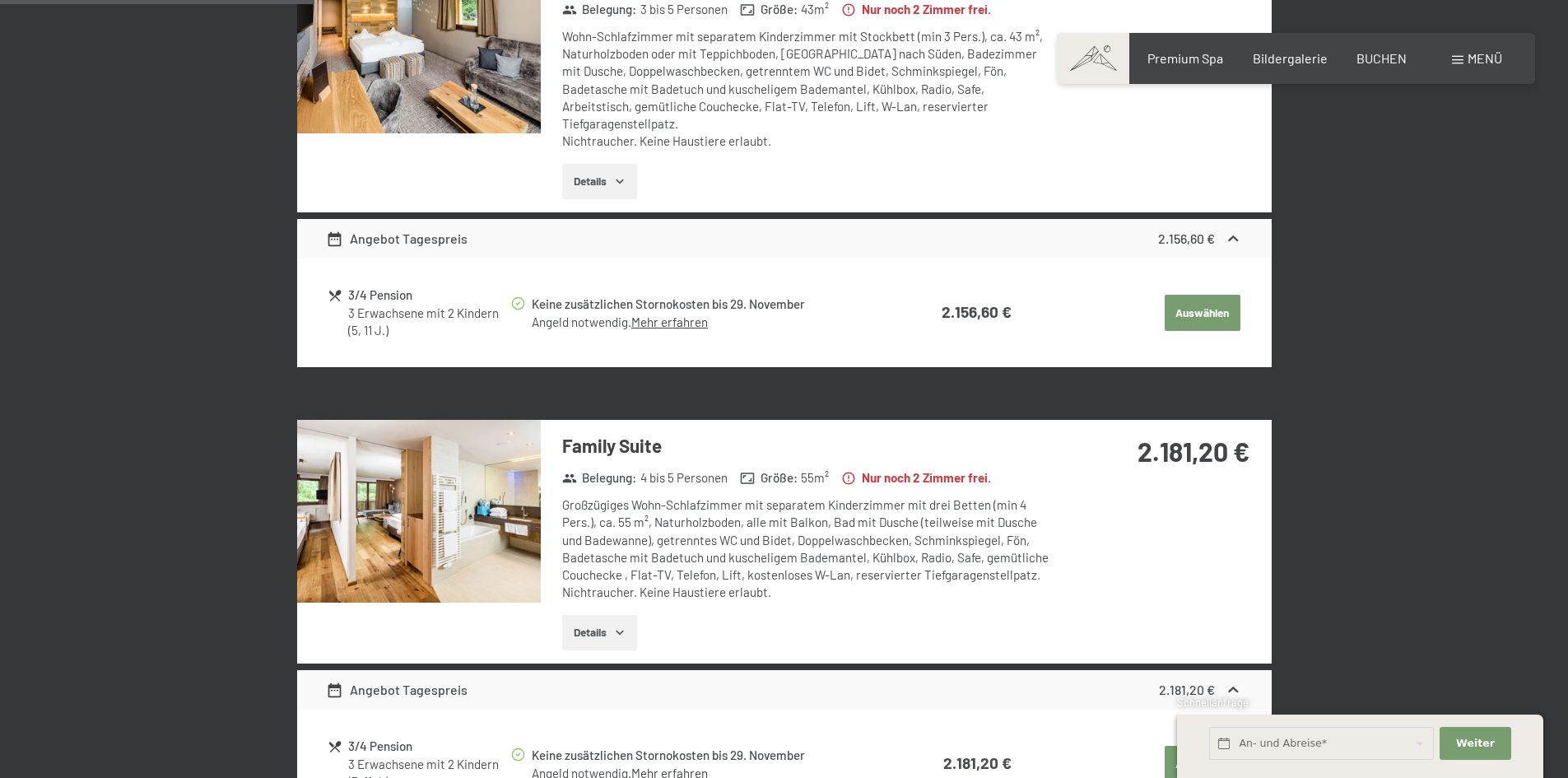
click at [0, 0] on button "button" at bounding box center [0, 0] width 0 height 0
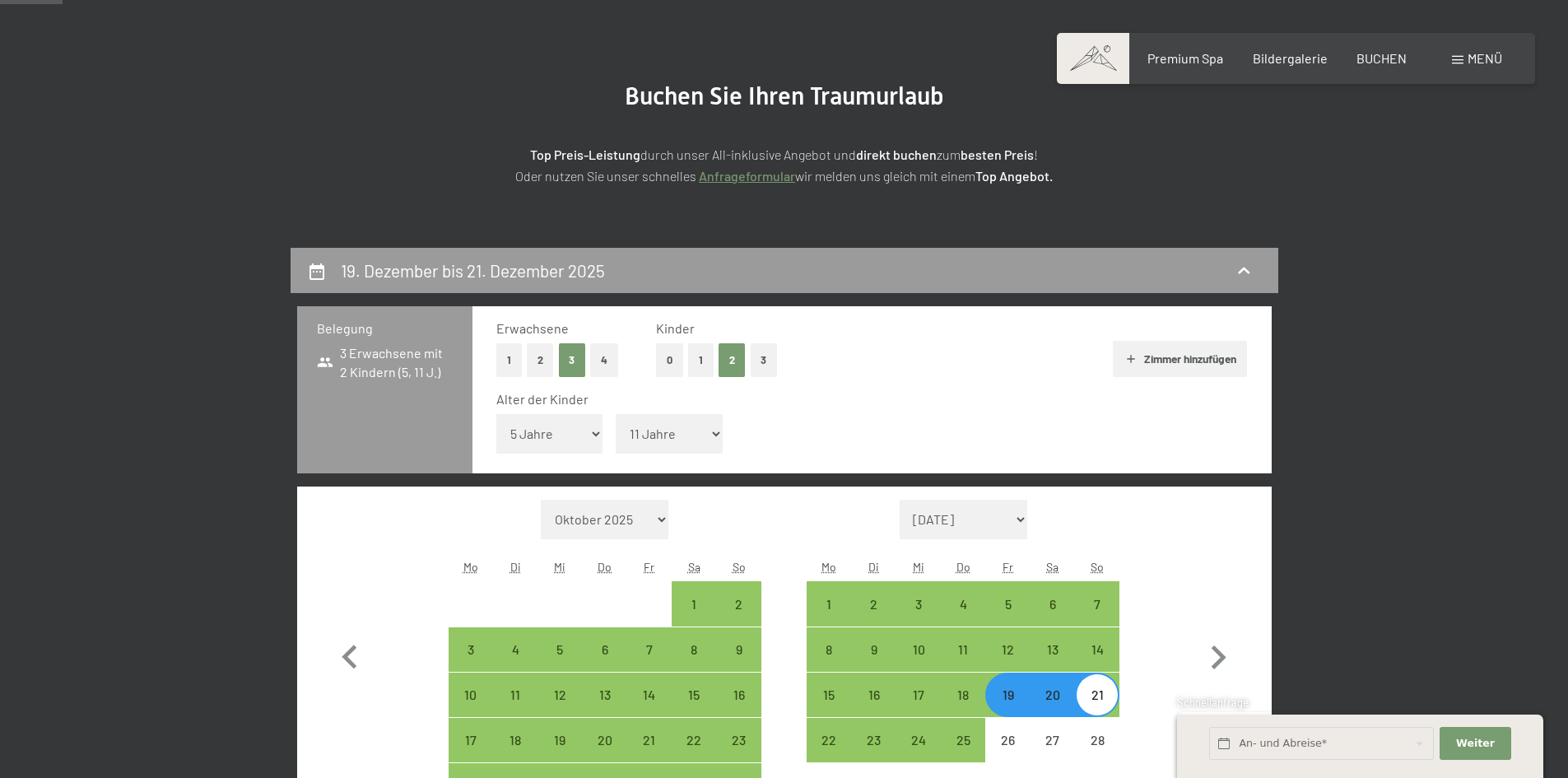
scroll to position [0, 0]
